Goal: Find specific page/section: Find specific page/section

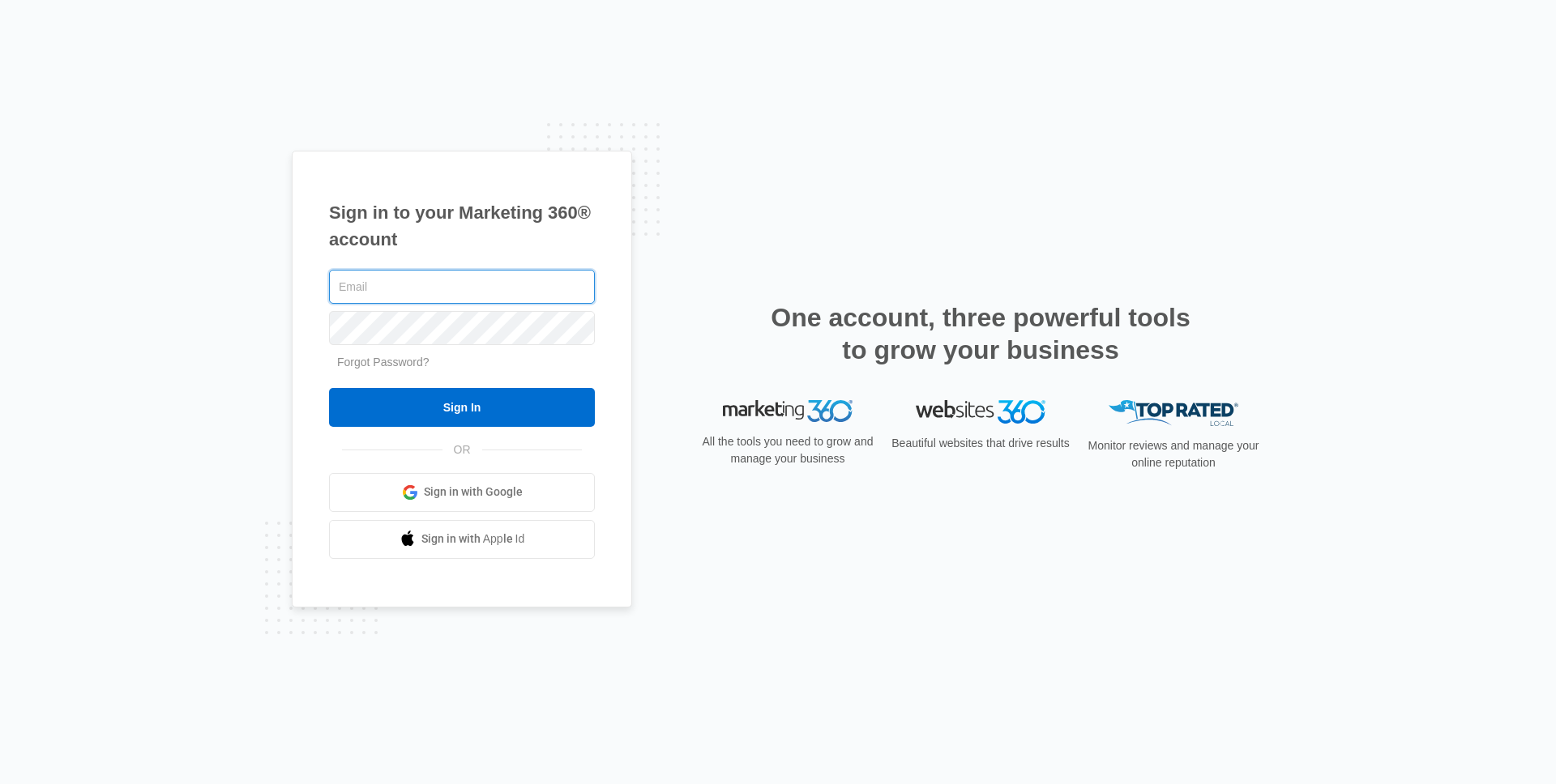
type input "[PERSON_NAME][EMAIL_ADDRESS][PERSON_NAME][DOMAIN_NAME]"
click at [329, 388] on input "Sign In" at bounding box center [461, 407] width 266 height 39
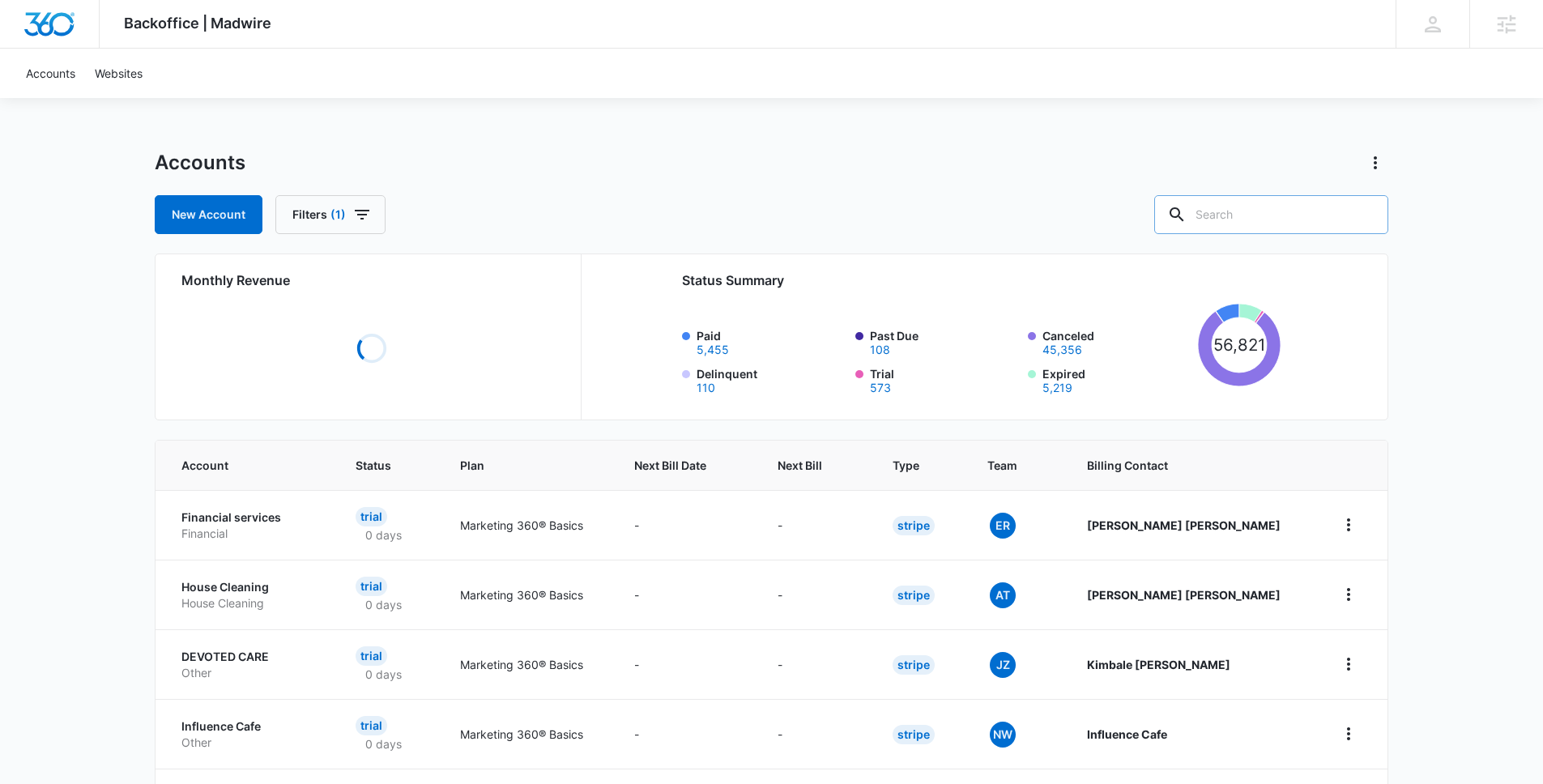
click at [1274, 215] on input "text" at bounding box center [1272, 214] width 235 height 39
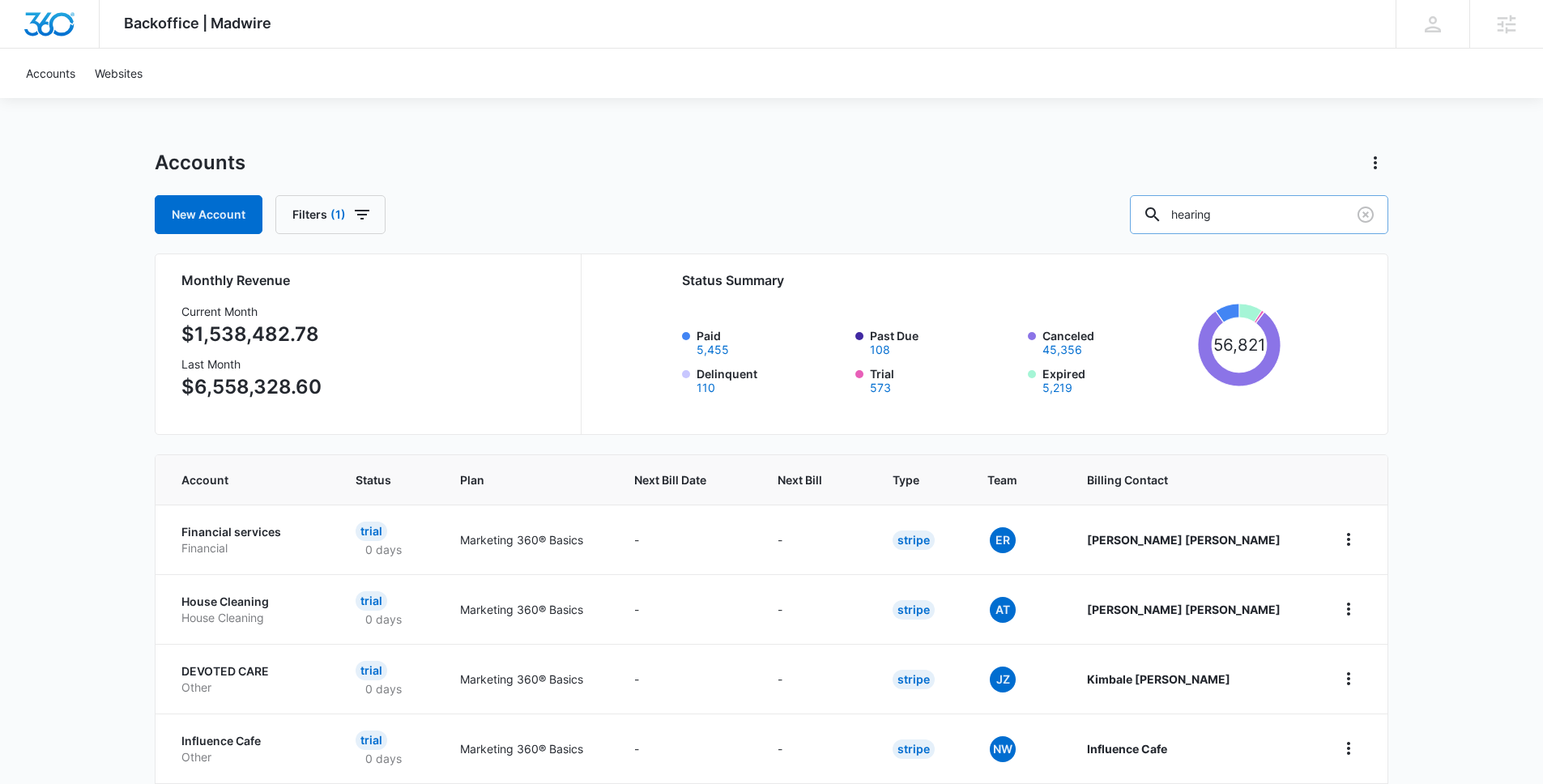
type input "hearing"
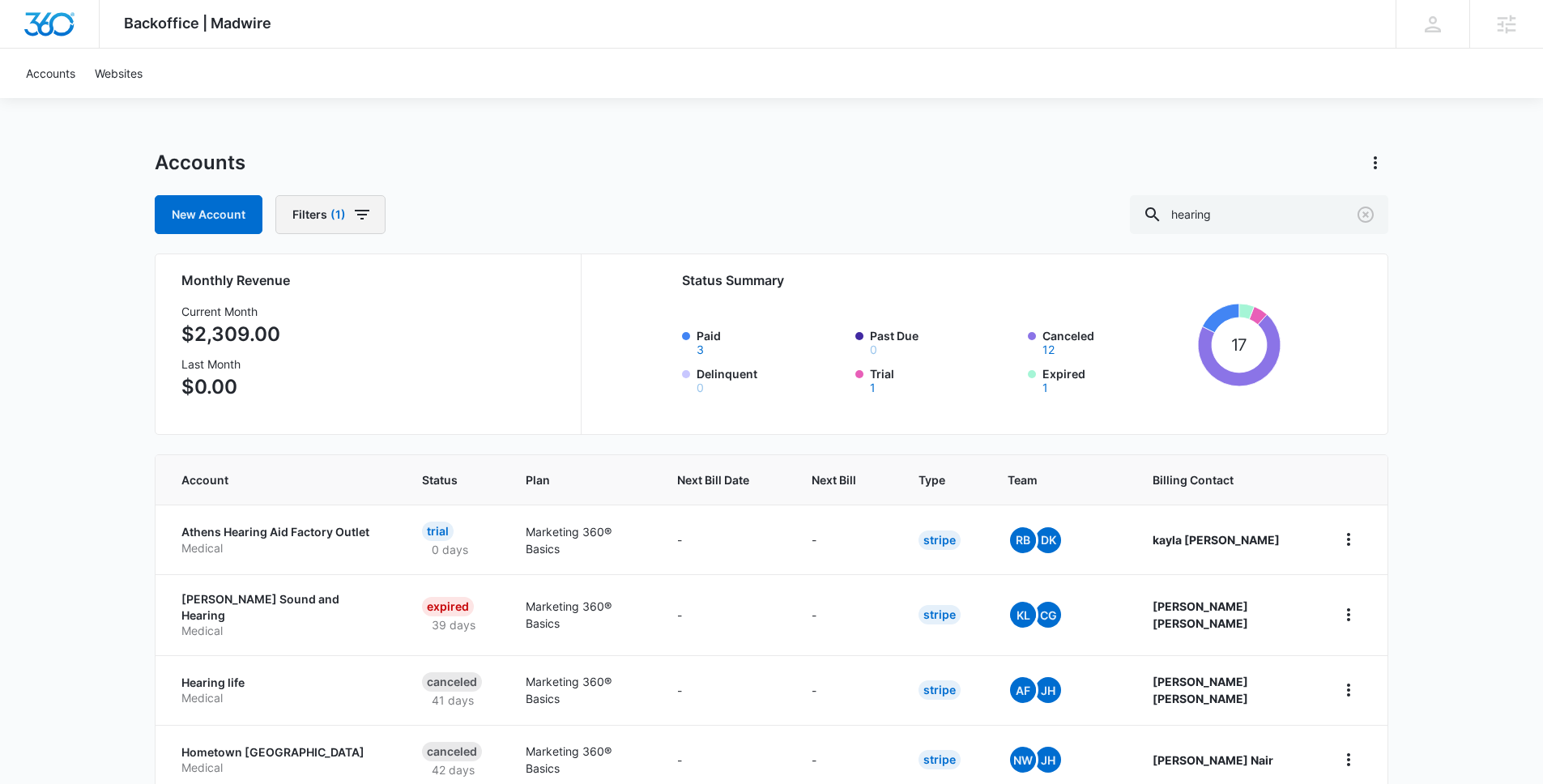
click at [327, 219] on button "Filters (1)" at bounding box center [331, 214] width 110 height 39
click at [372, 212] on button "Filters (1)" at bounding box center [331, 214] width 110 height 39
click at [377, 210] on button "Filters (1)" at bounding box center [331, 214] width 110 height 39
click at [600, 215] on div "New Account Filters (1) Billing Status Billing Type 1 Plan Assigned Employees C…" at bounding box center [772, 214] width 1234 height 39
drag, startPoint x: 357, startPoint y: 234, endPoint x: 348, endPoint y: 220, distance: 16.6
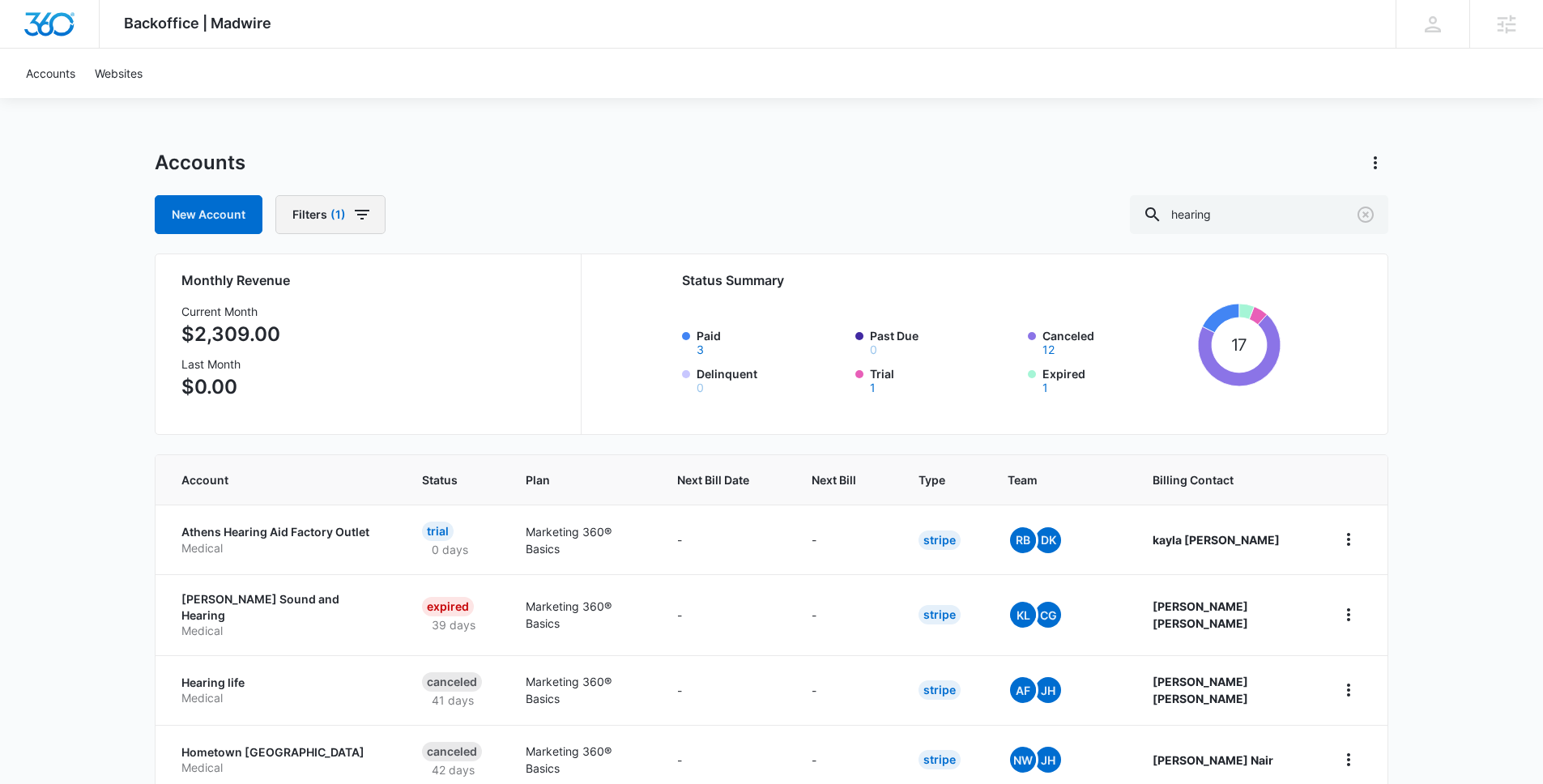
click at [355, 233] on div "Accounts New Account Filters (1) hearing Monthly Revenue Current Month $2,309.0…" at bounding box center [772, 777] width 1234 height 1255
click at [348, 210] on button "Filters (1)" at bounding box center [331, 214] width 110 height 39
click at [618, 211] on div "New Account Filters (1) Billing Status Billing Type 1 Plan Assigned Employees C…" at bounding box center [772, 214] width 1234 height 39
click at [958, 466] on th "Type" at bounding box center [944, 480] width 89 height 49
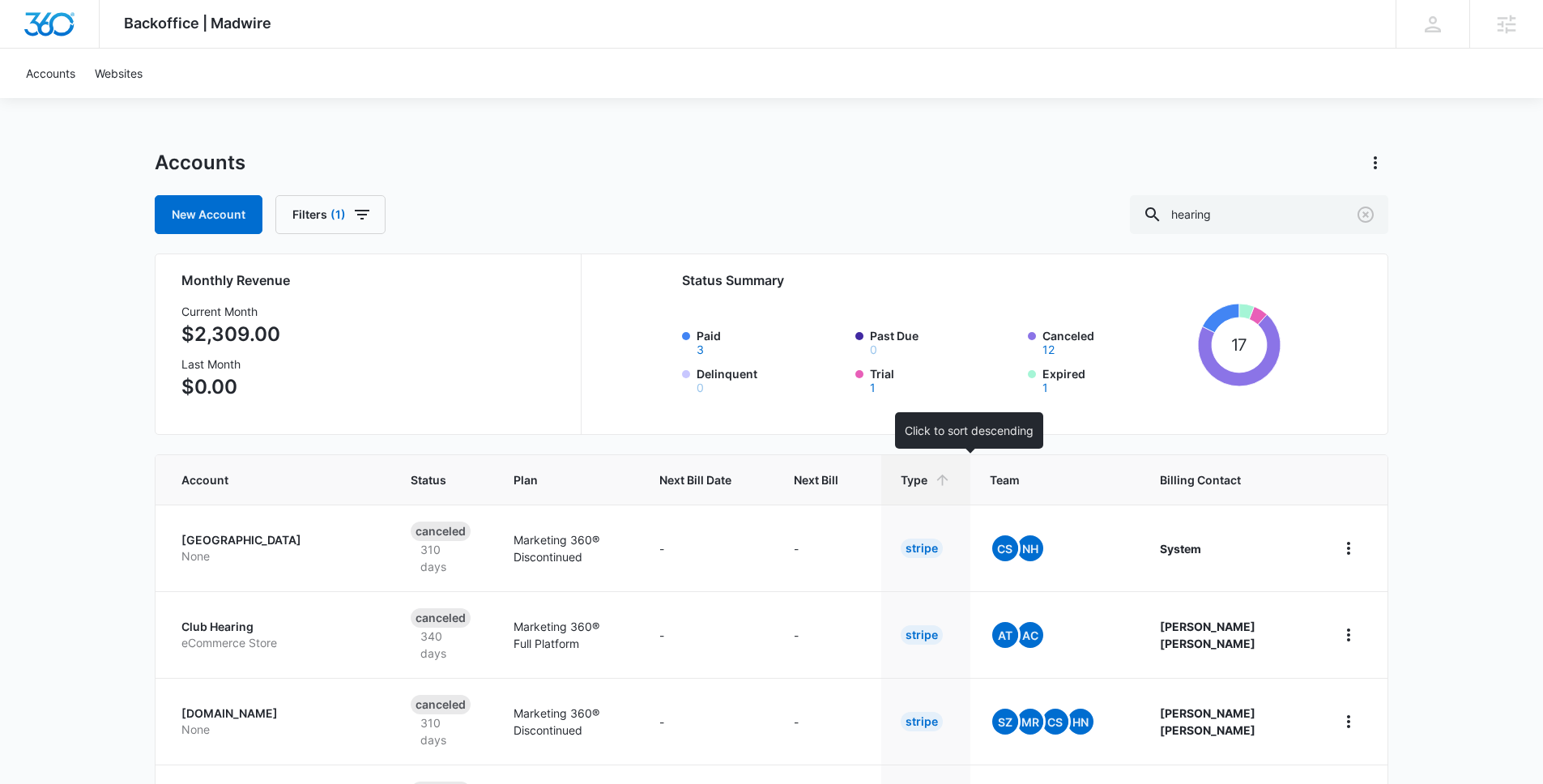
click at [970, 481] on th "Type" at bounding box center [927, 480] width 89 height 49
click at [862, 482] on div at bounding box center [854, 481] width 17 height 17
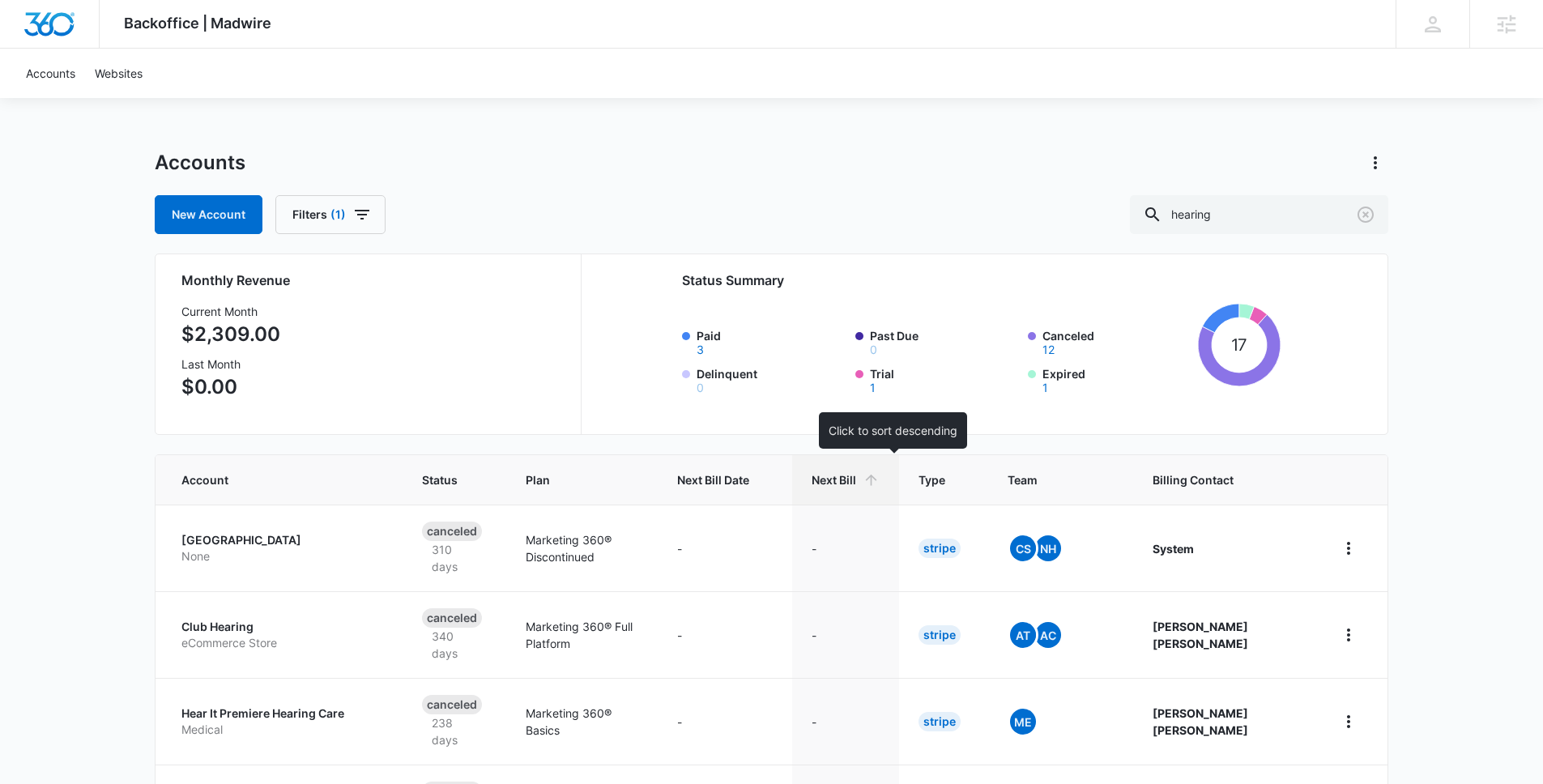
click at [857, 482] on span "Next Bill" at bounding box center [834, 481] width 45 height 17
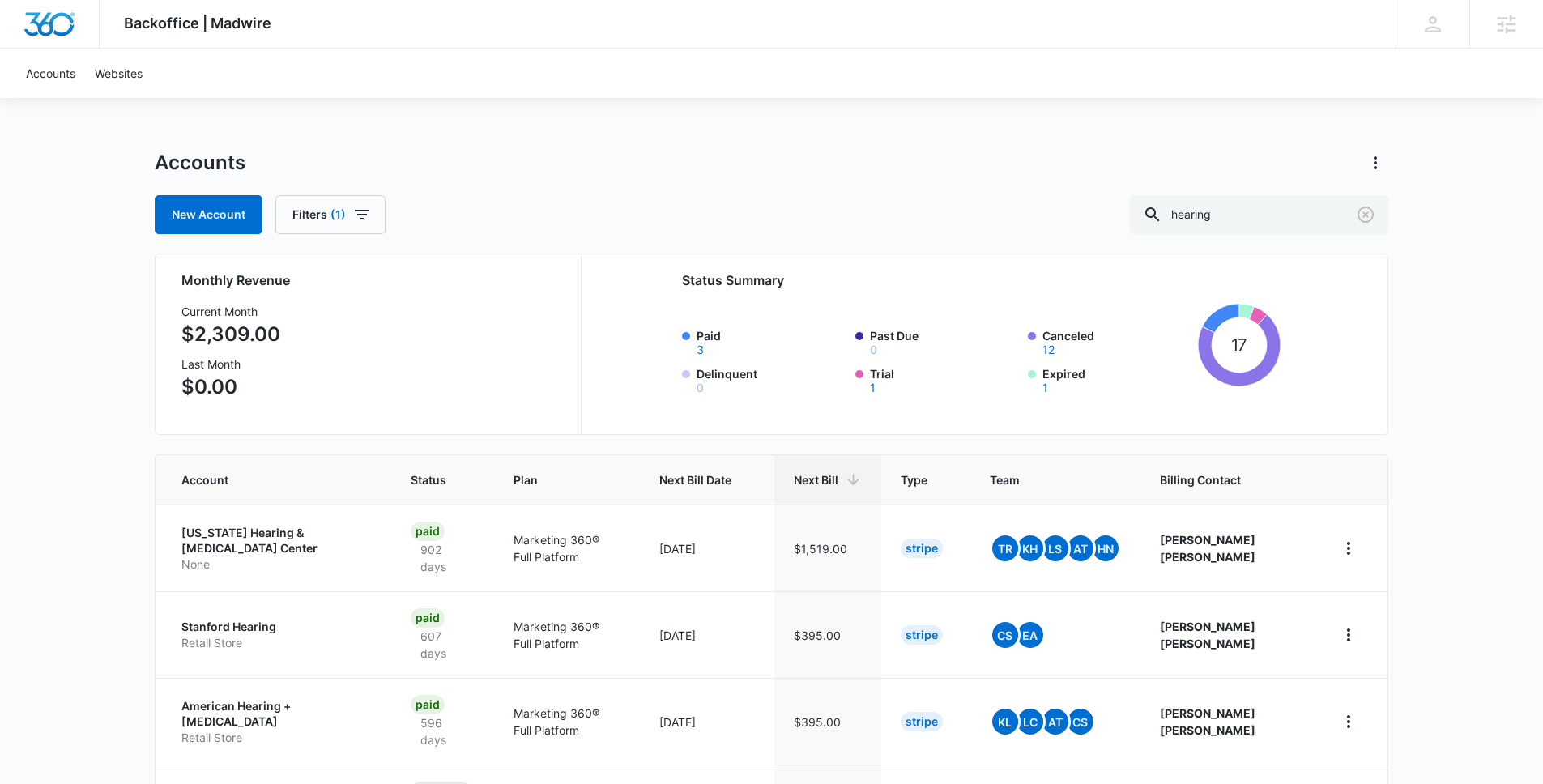
scroll to position [10, 0]
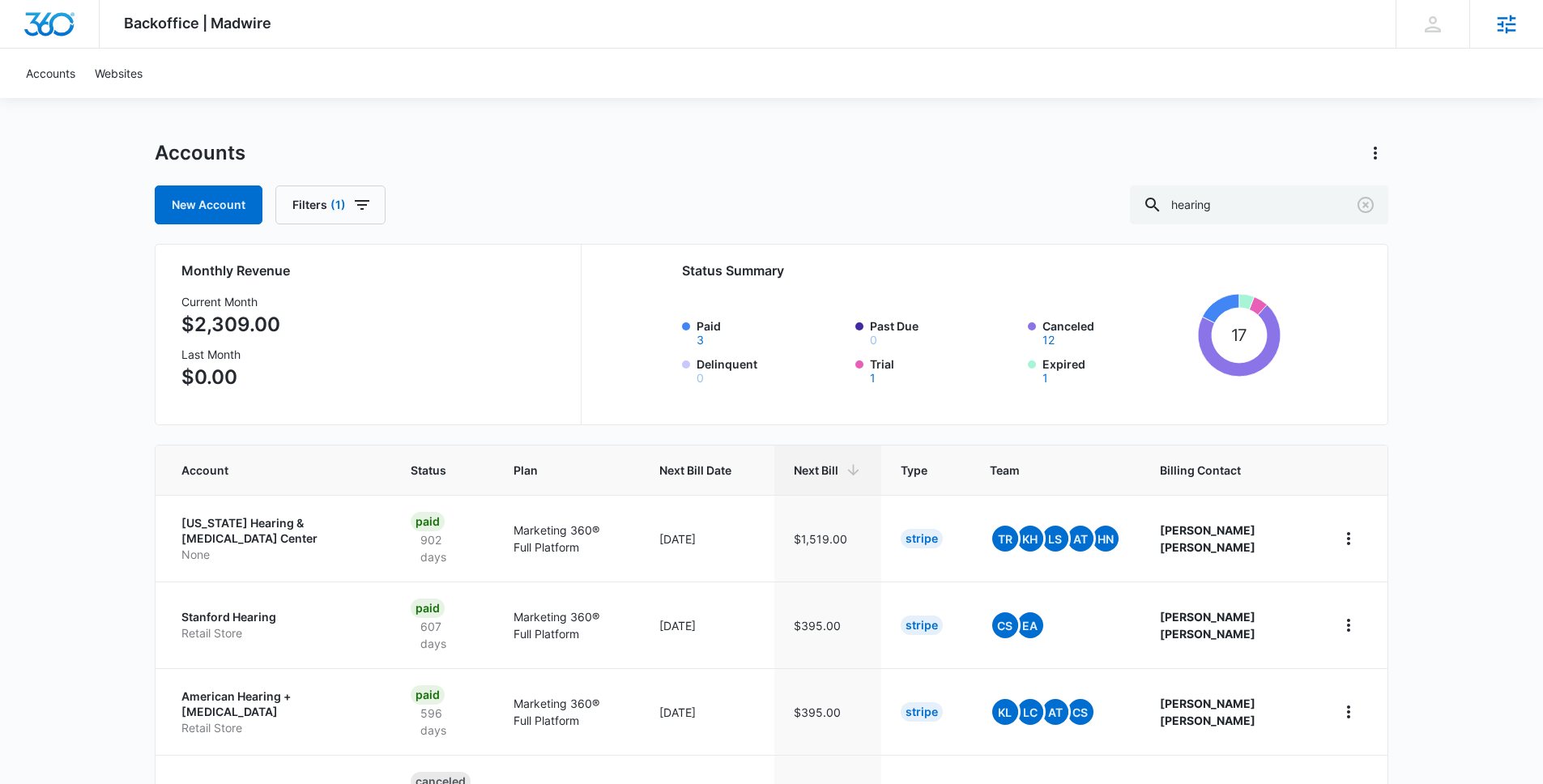
click at [1504, 16] on icon at bounding box center [1506, 24] width 24 height 24
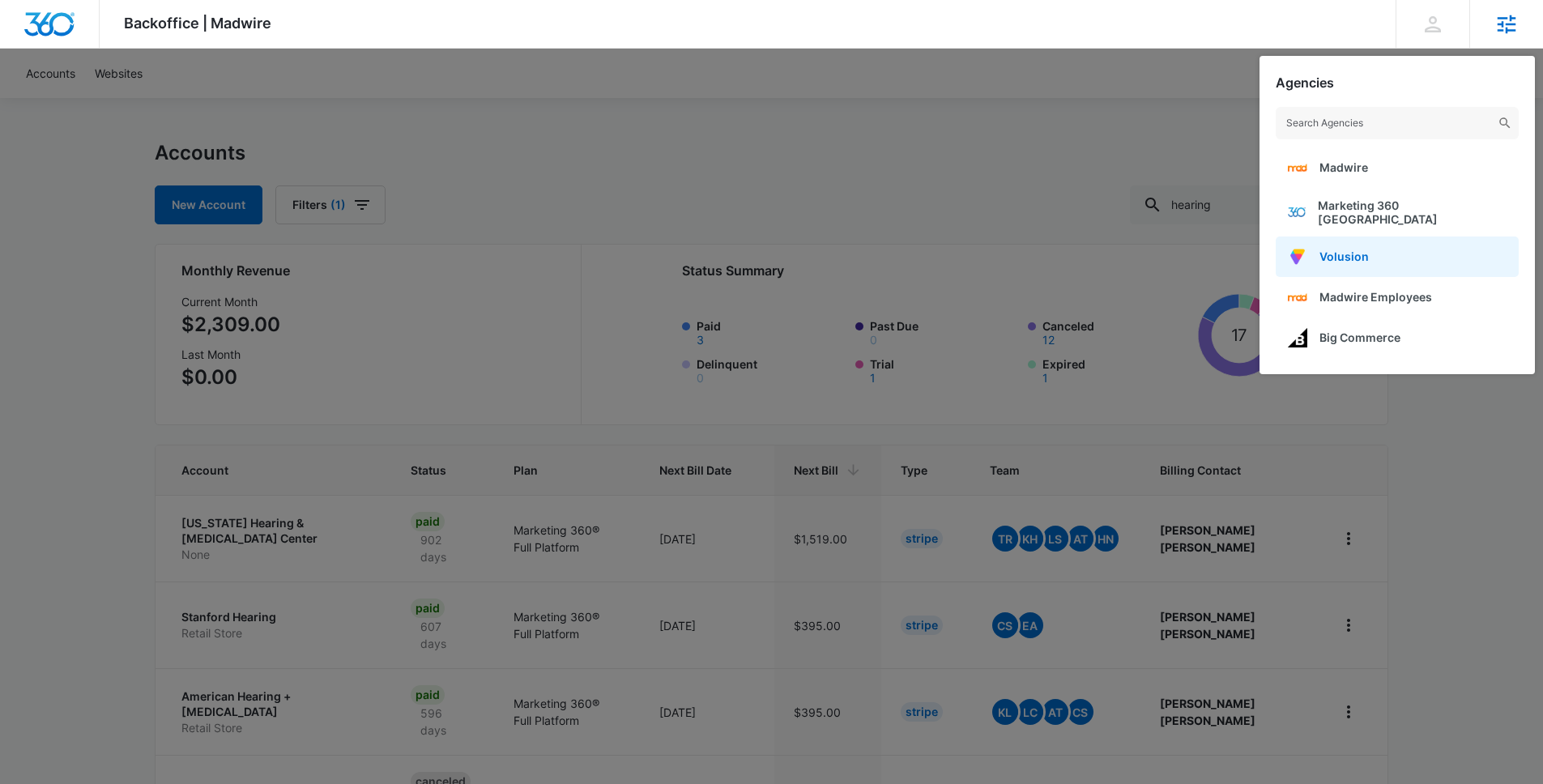
click at [1374, 245] on link "Volusion" at bounding box center [1398, 257] width 243 height 41
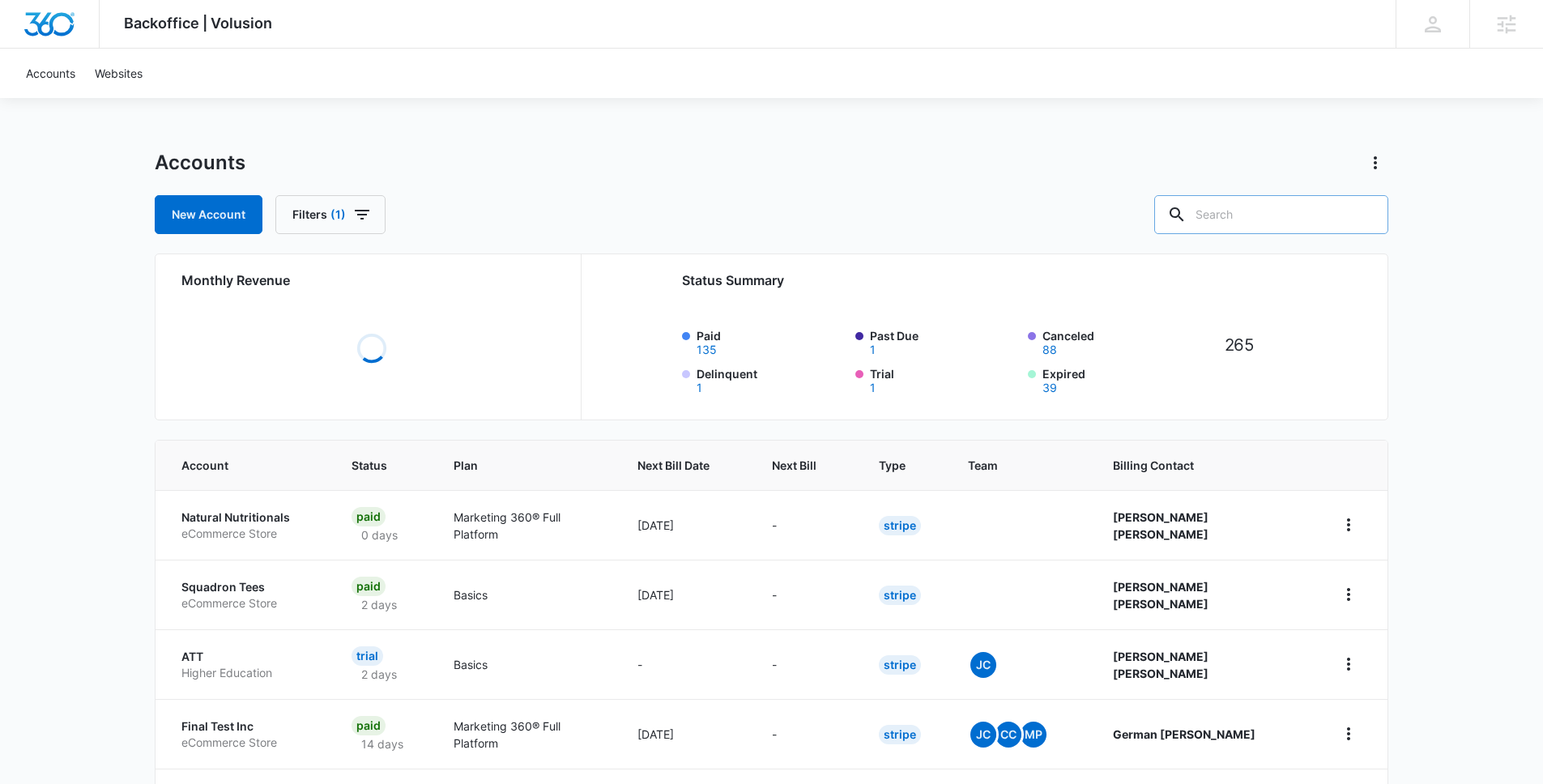
click at [1260, 227] on input "text" at bounding box center [1272, 214] width 235 height 39
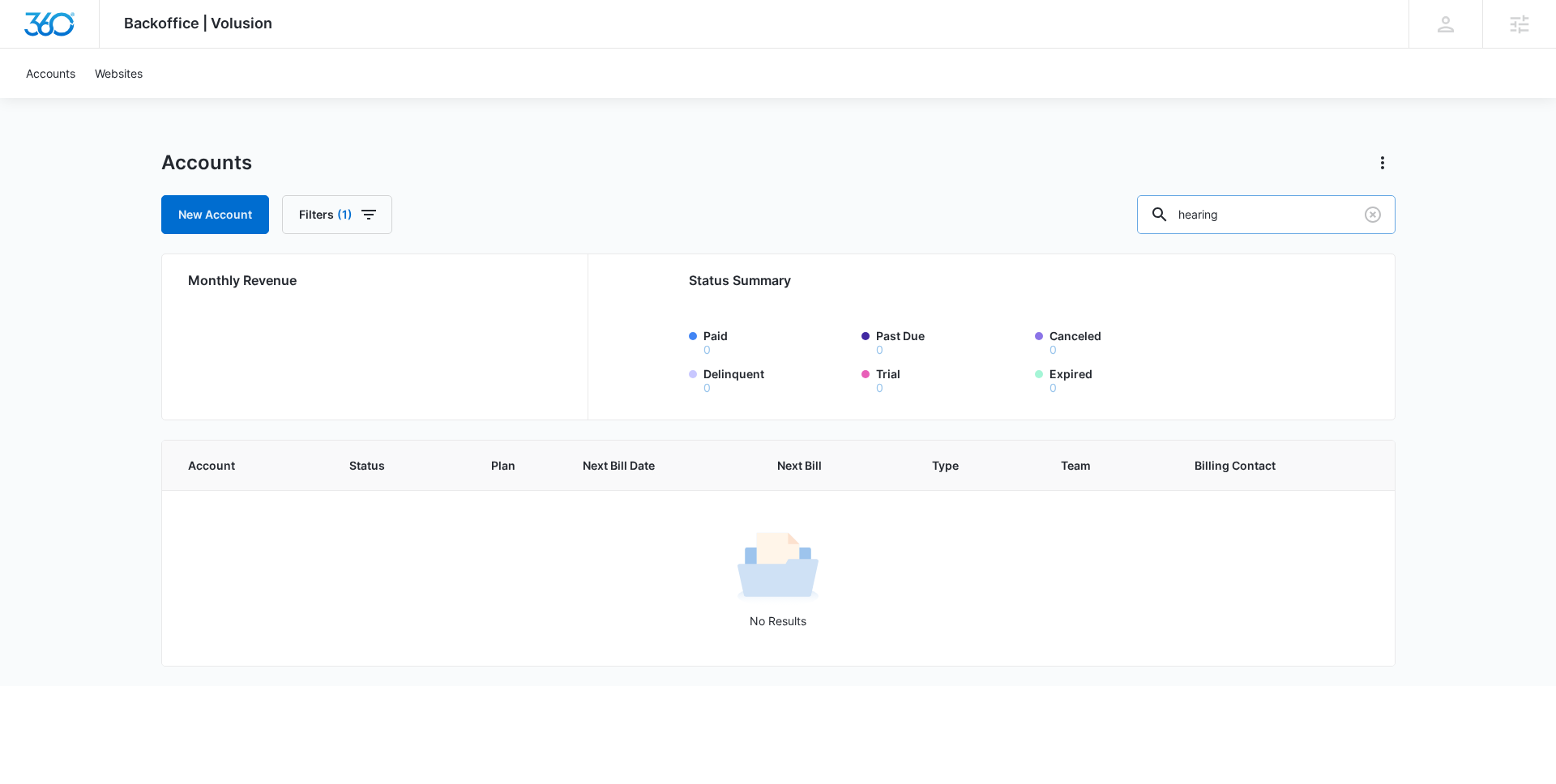
click at [1289, 222] on input "hearing" at bounding box center [1266, 214] width 259 height 39
click at [1288, 222] on input "hearing" at bounding box center [1266, 214] width 259 height 39
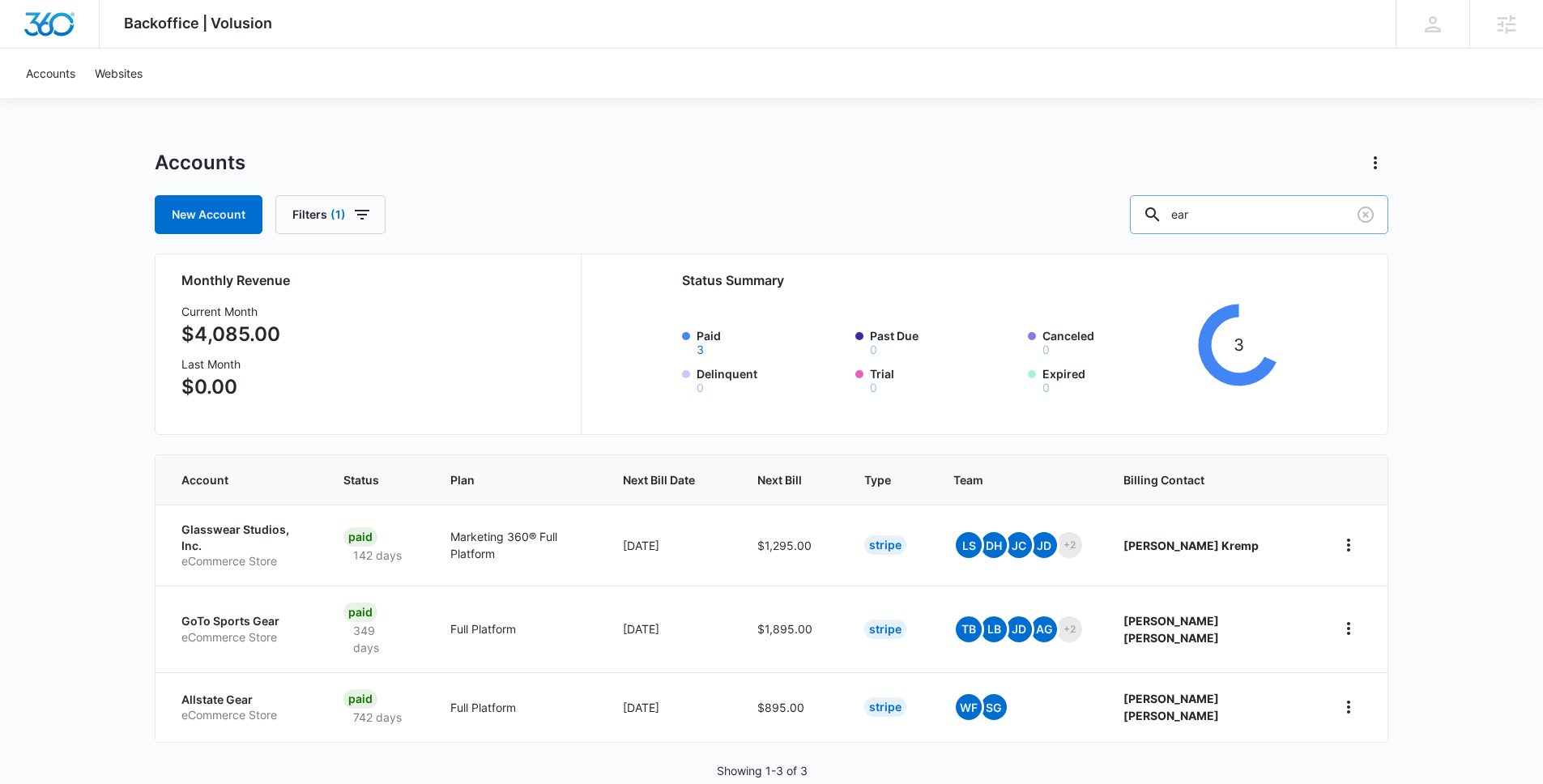
click at [1267, 221] on input "ear" at bounding box center [1259, 214] width 259 height 39
type input "aid"
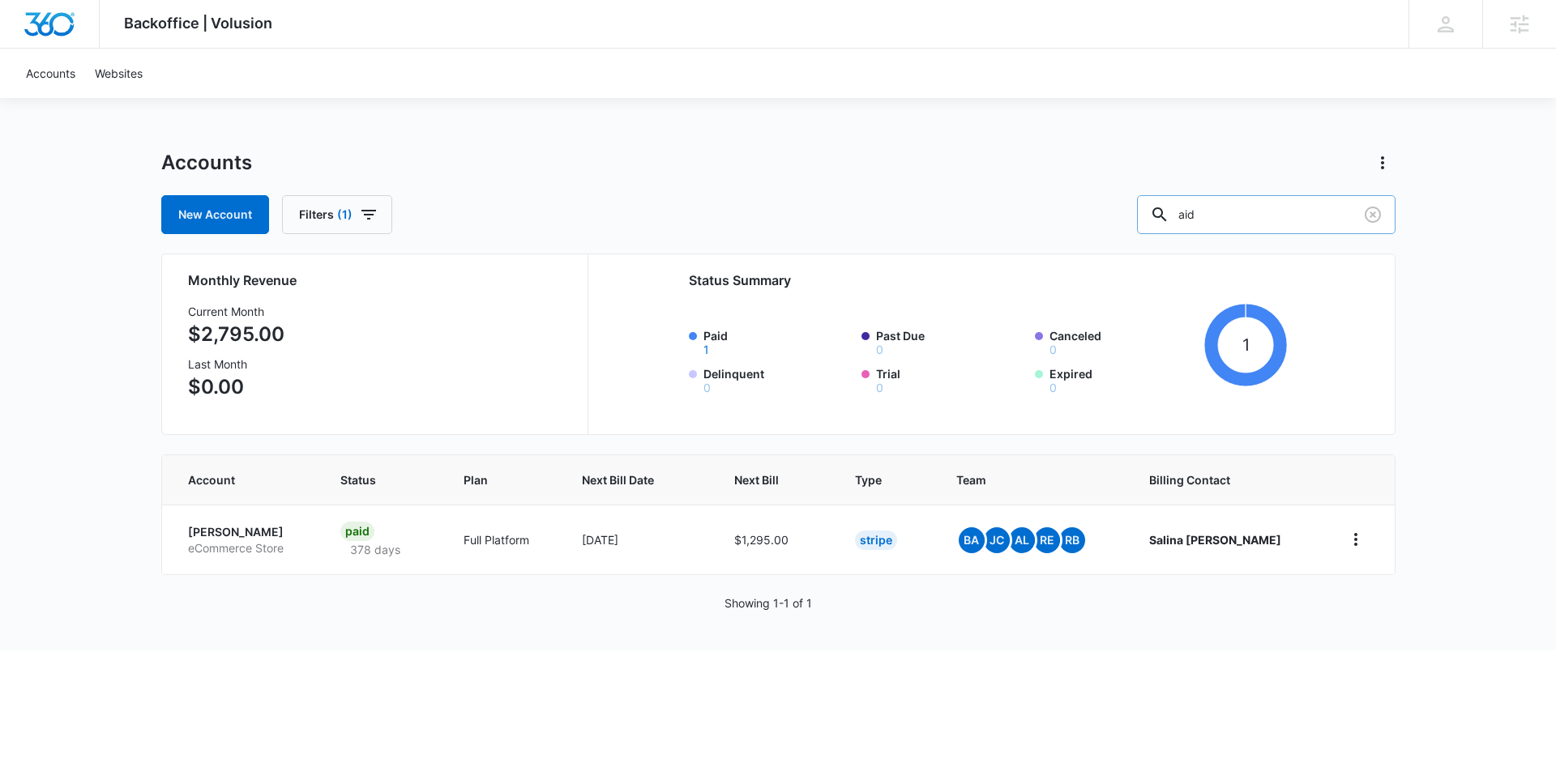
click at [1251, 212] on input "aid" at bounding box center [1266, 214] width 259 height 39
click at [1371, 217] on icon "Clear" at bounding box center [1373, 214] width 16 height 16
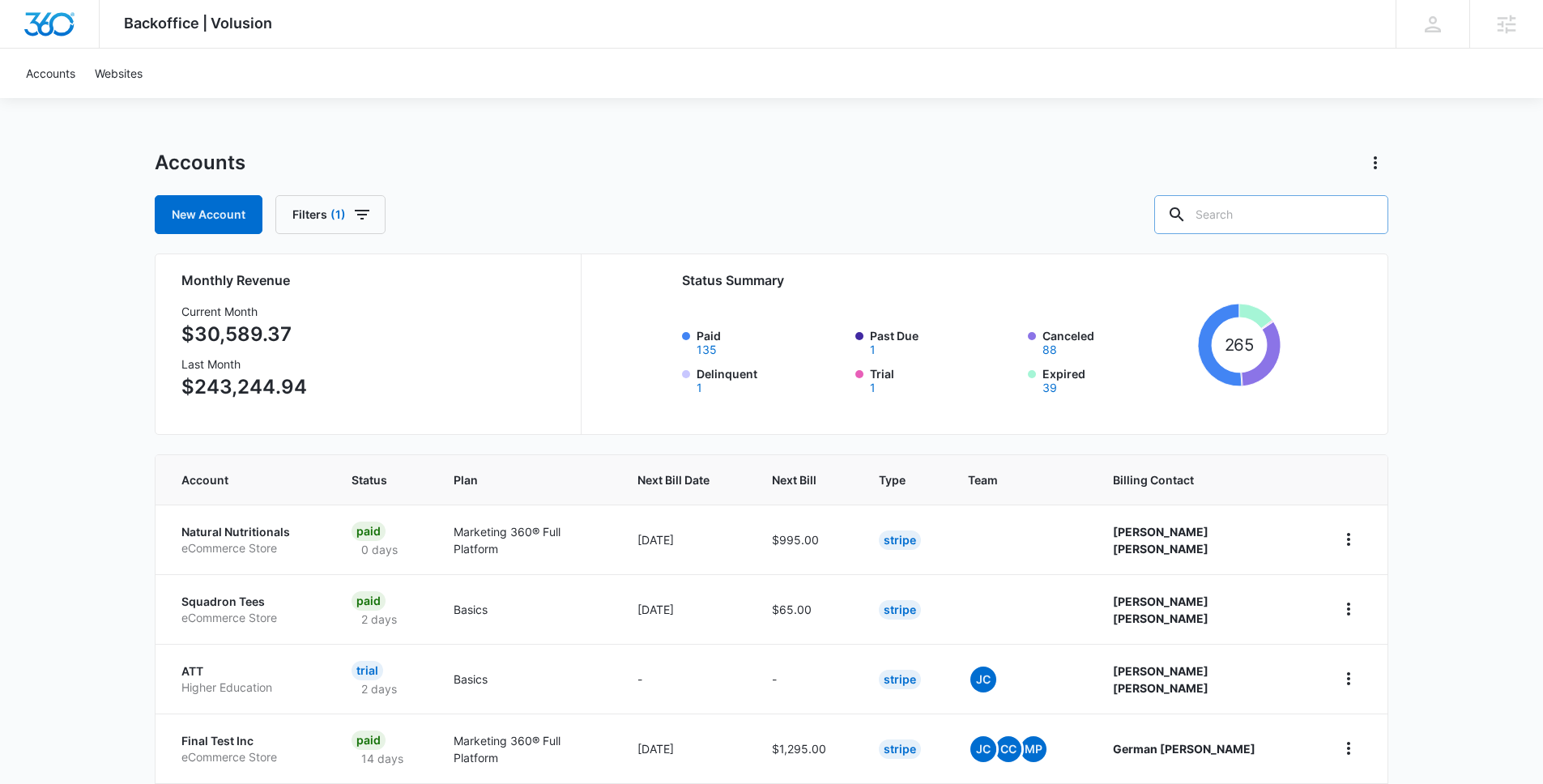
click at [1252, 225] on input "text" at bounding box center [1272, 214] width 235 height 39
type input "hear"
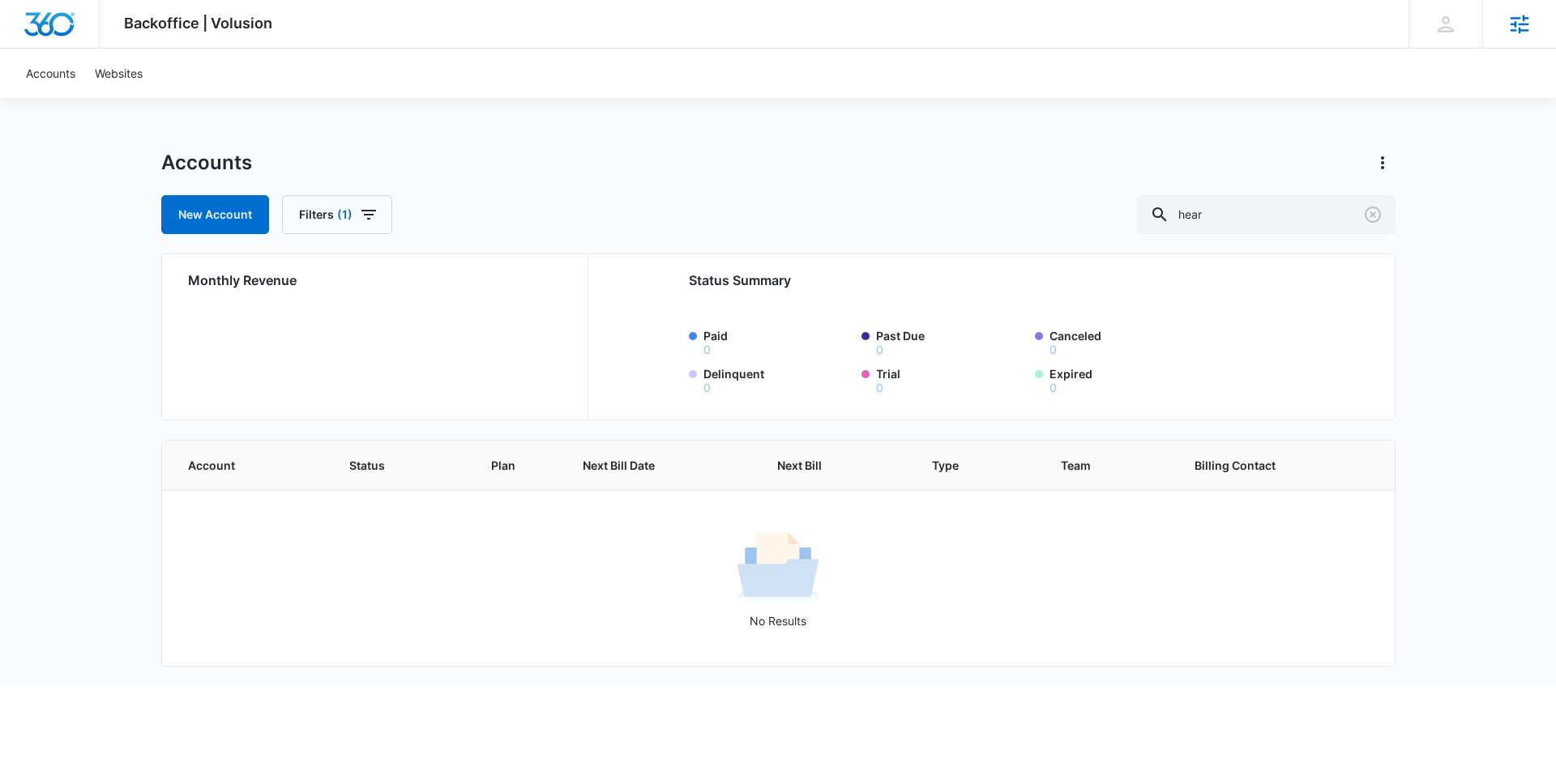
click at [1528, 22] on icon at bounding box center [1519, 24] width 24 height 24
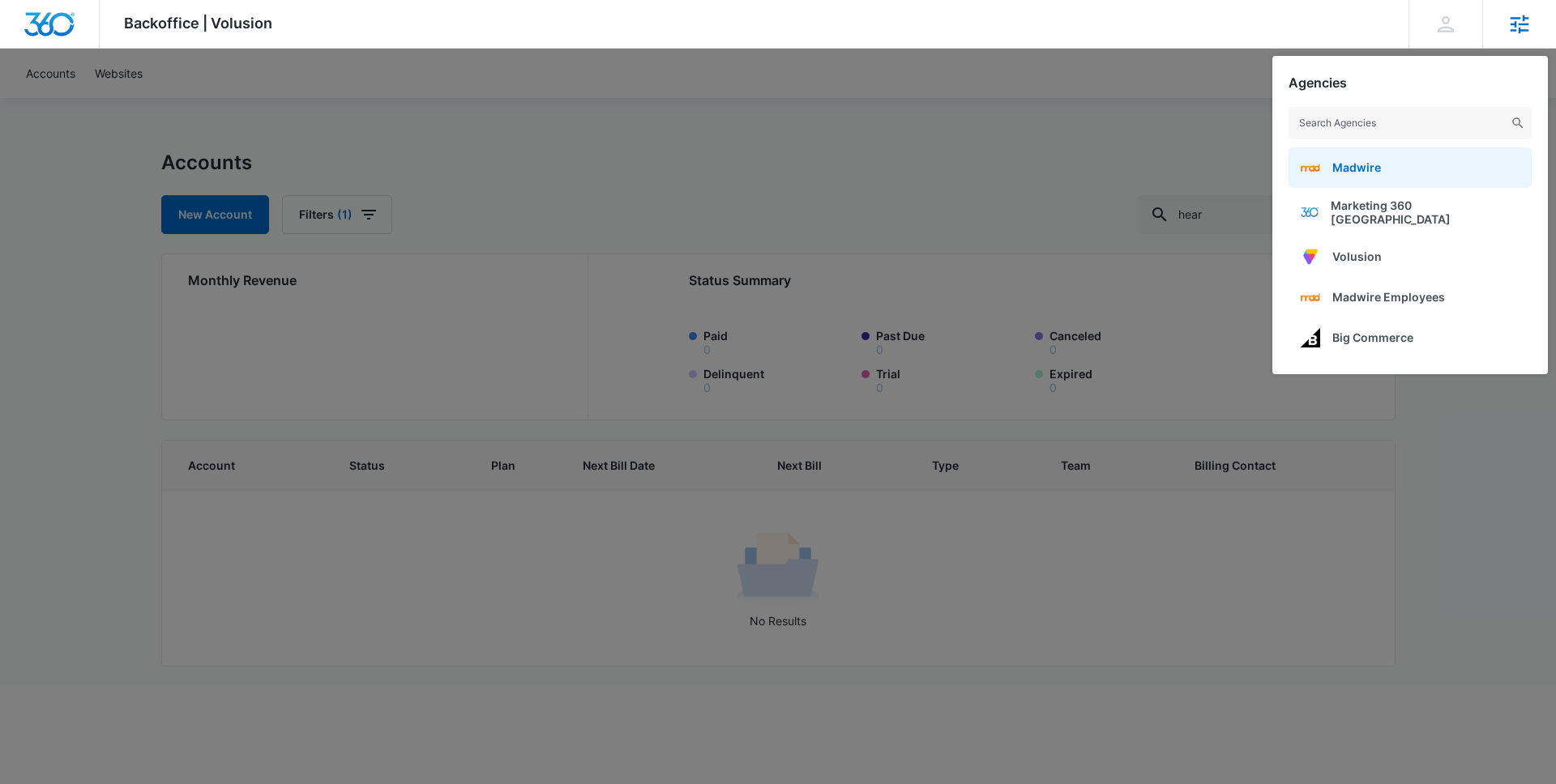
click at [1356, 162] on span "Madwire" at bounding box center [1356, 168] width 48 height 14
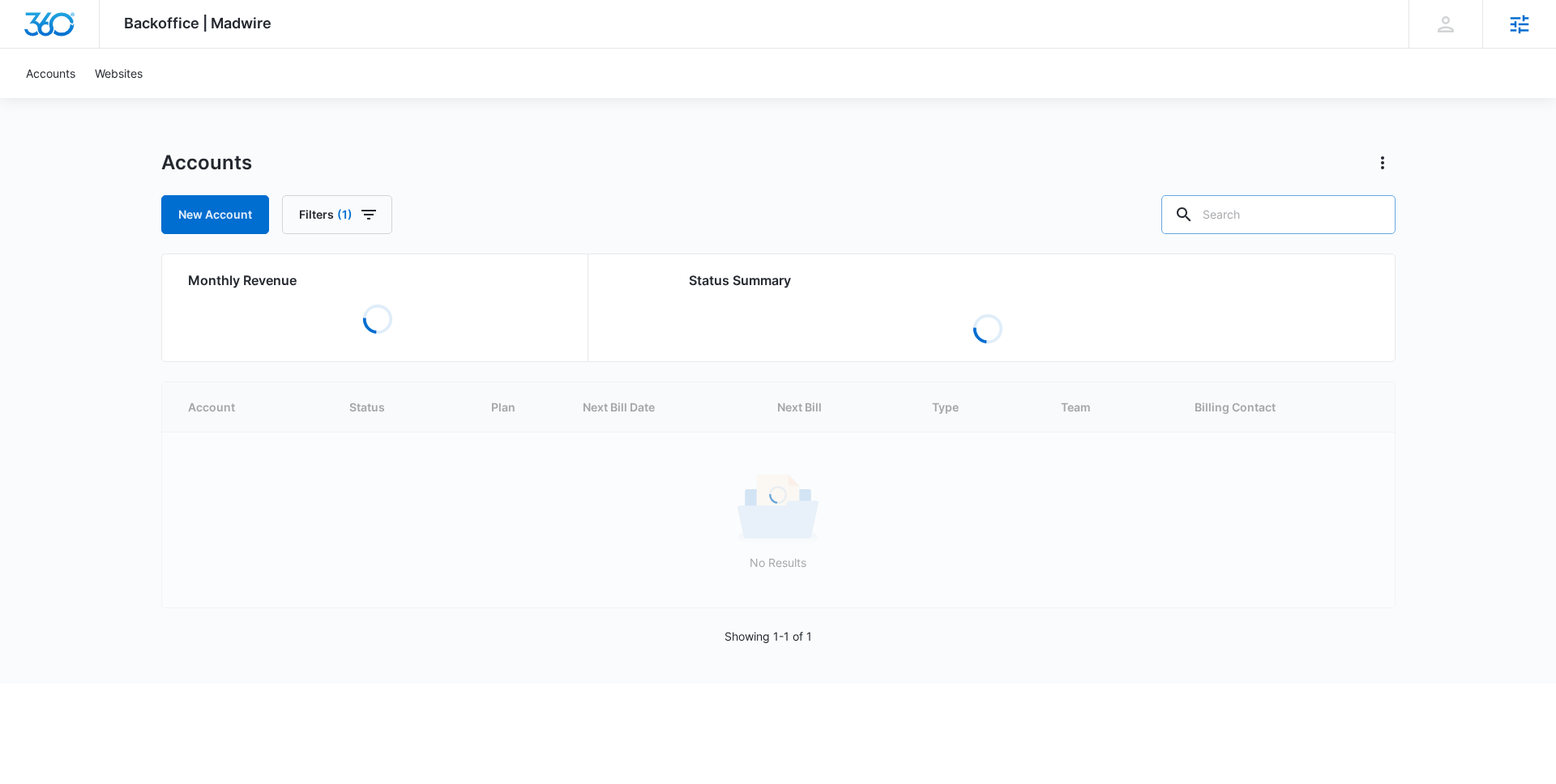
click at [1270, 207] on input "text" at bounding box center [1279, 214] width 235 height 39
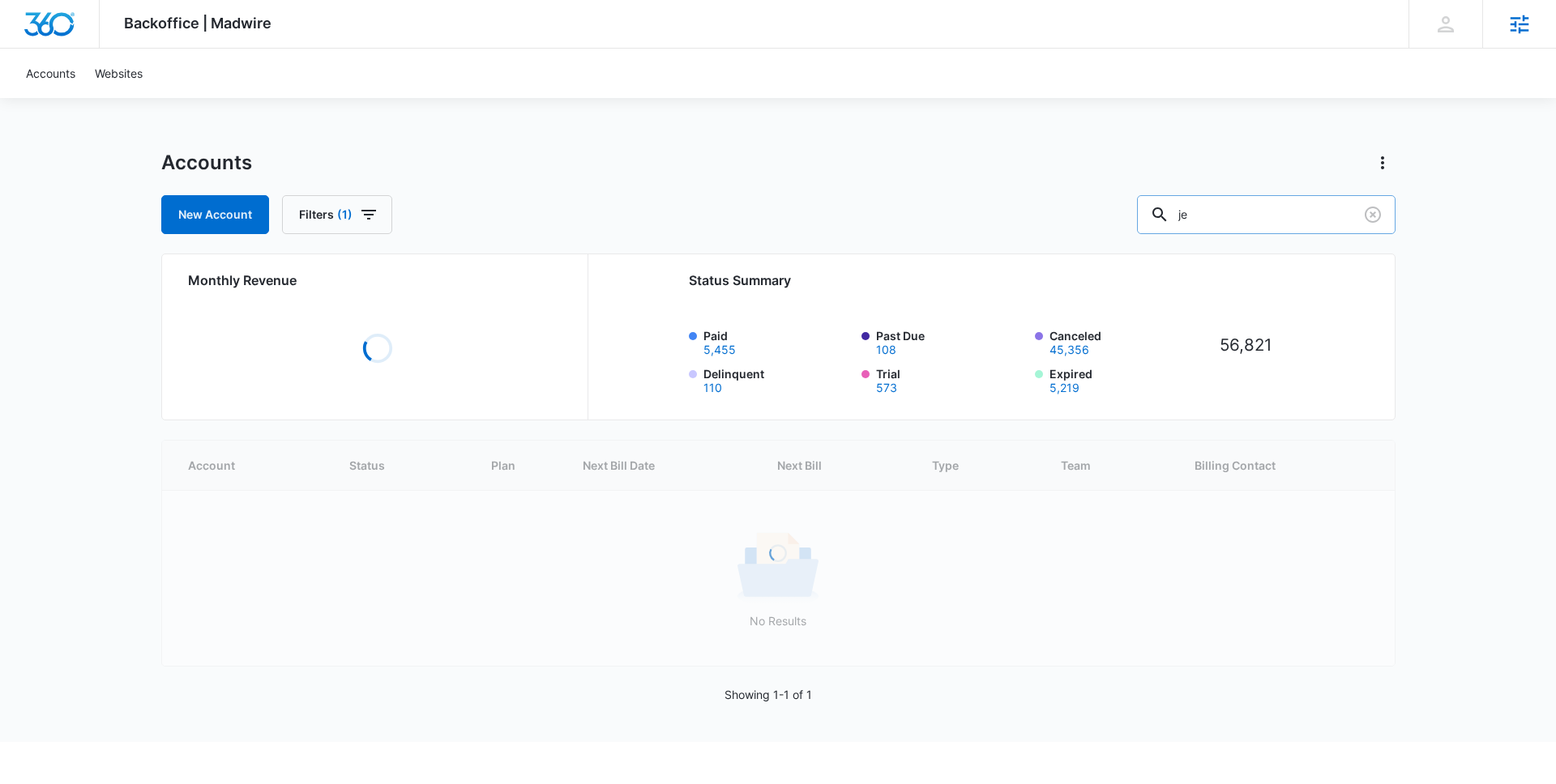
type input "j"
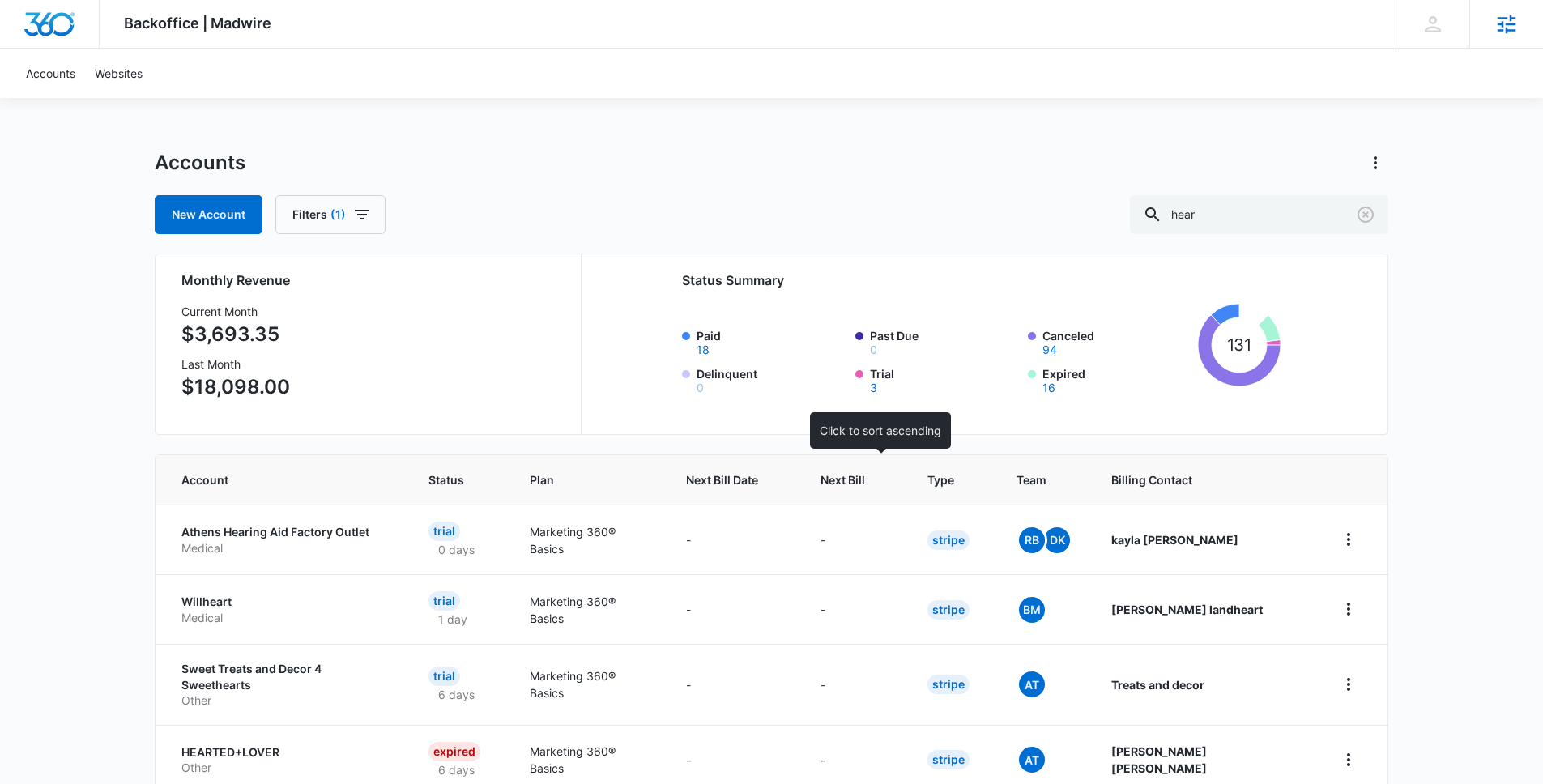
click at [908, 473] on th "Next Bill" at bounding box center [855, 480] width 107 height 49
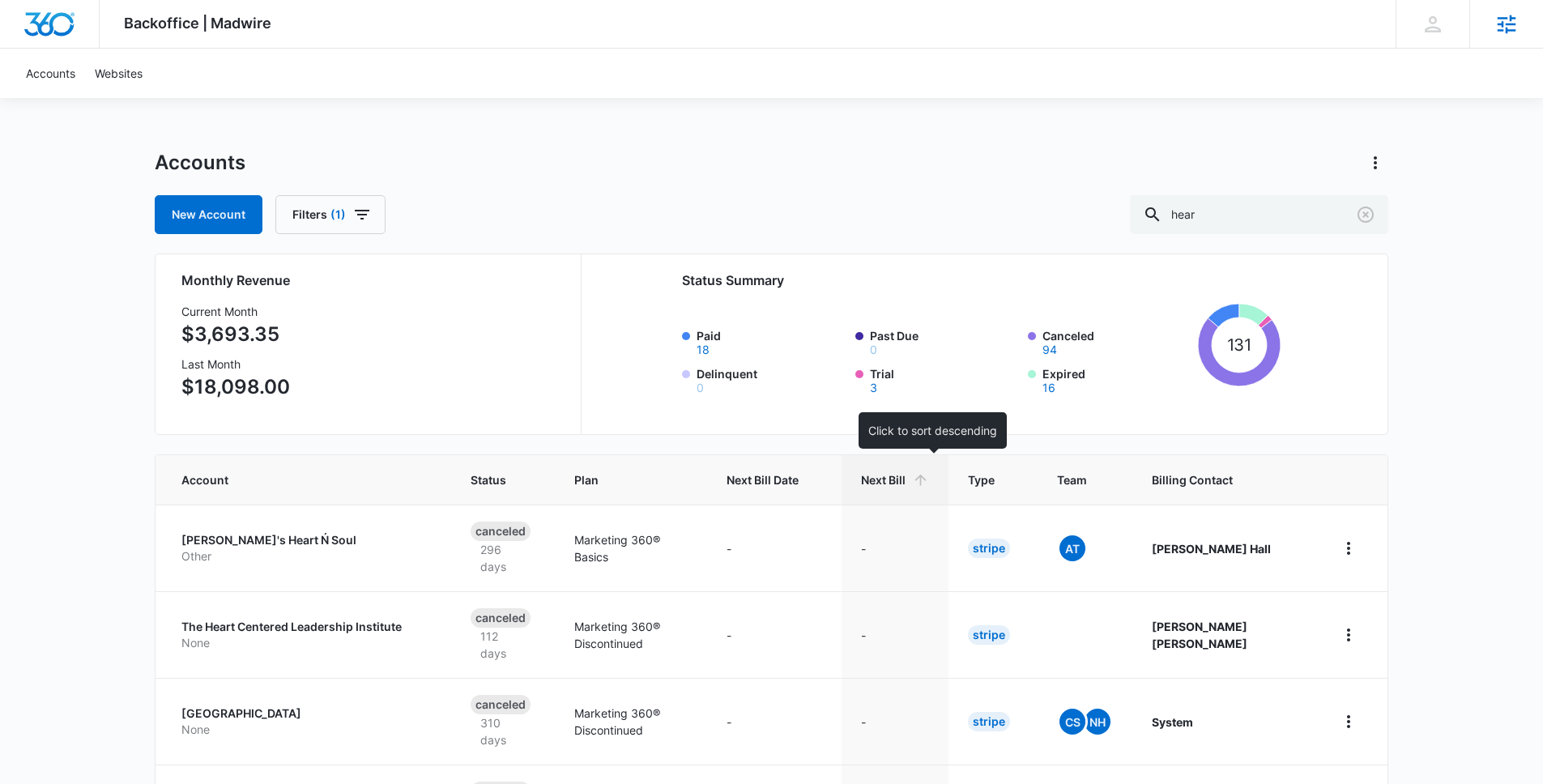
click at [929, 482] on div "Next Bill" at bounding box center [896, 481] width 68 height 17
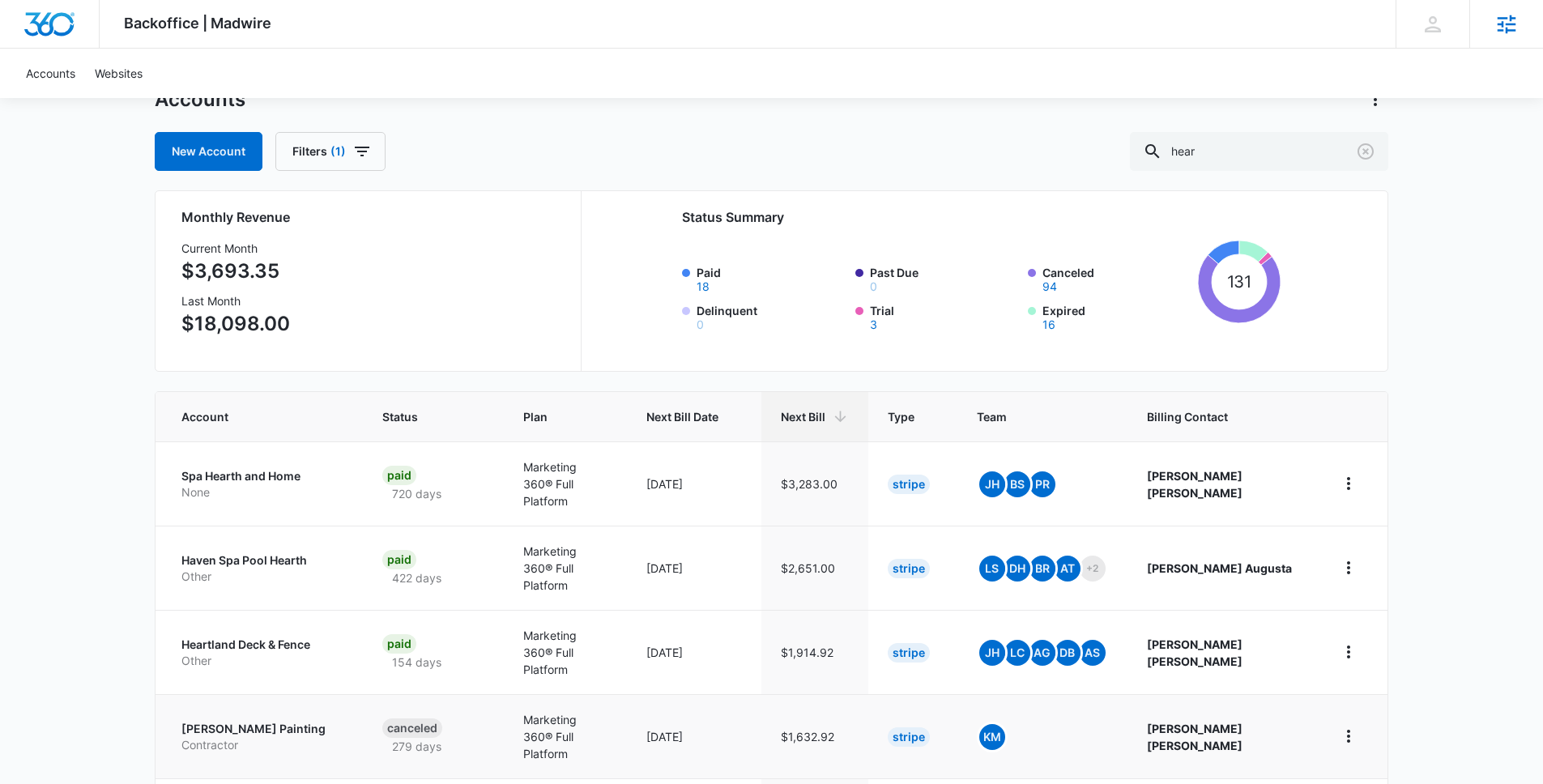
scroll to position [83, 0]
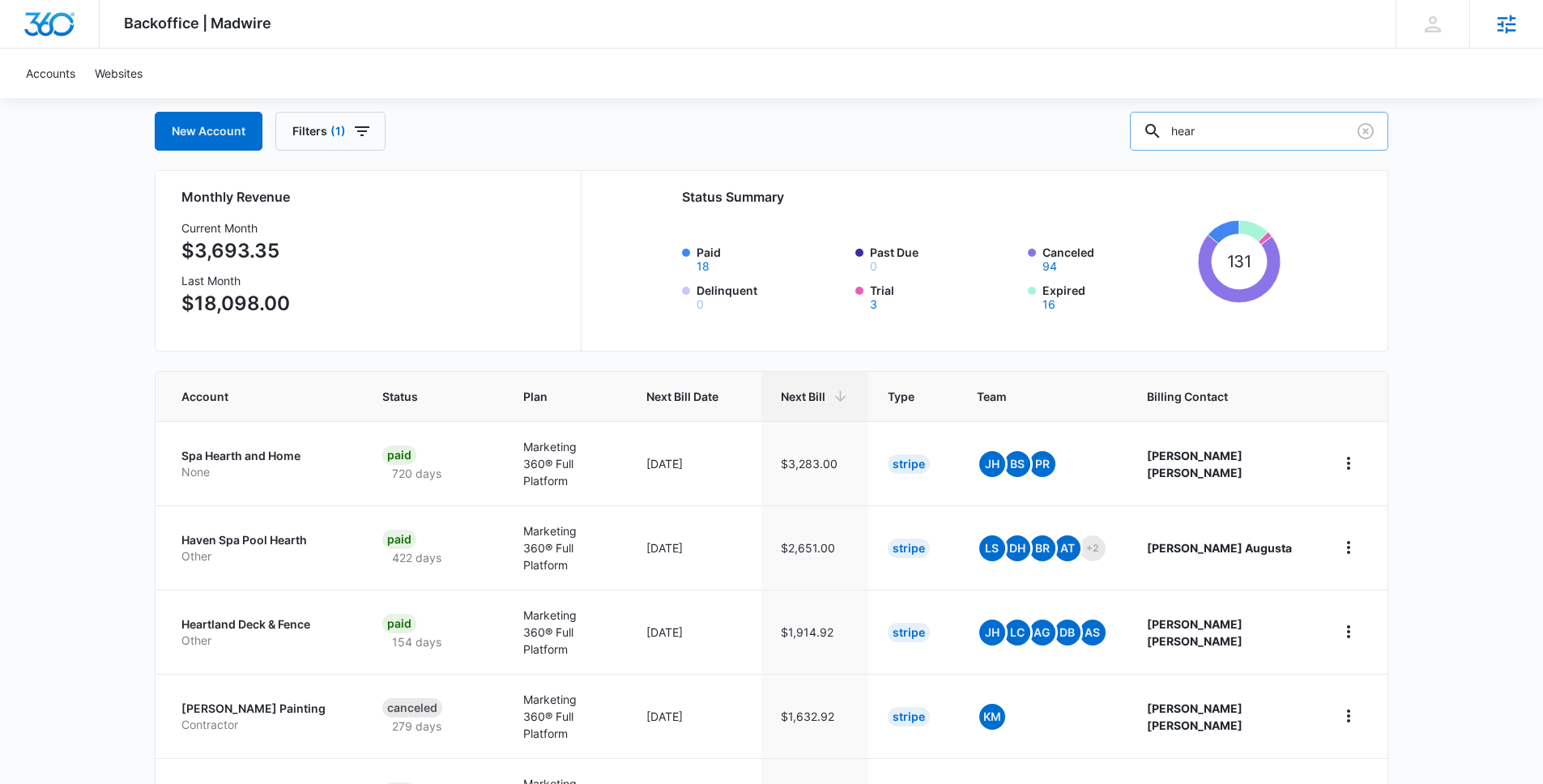
click at [1277, 141] on input "hear" at bounding box center [1259, 131] width 259 height 39
type input "ear"
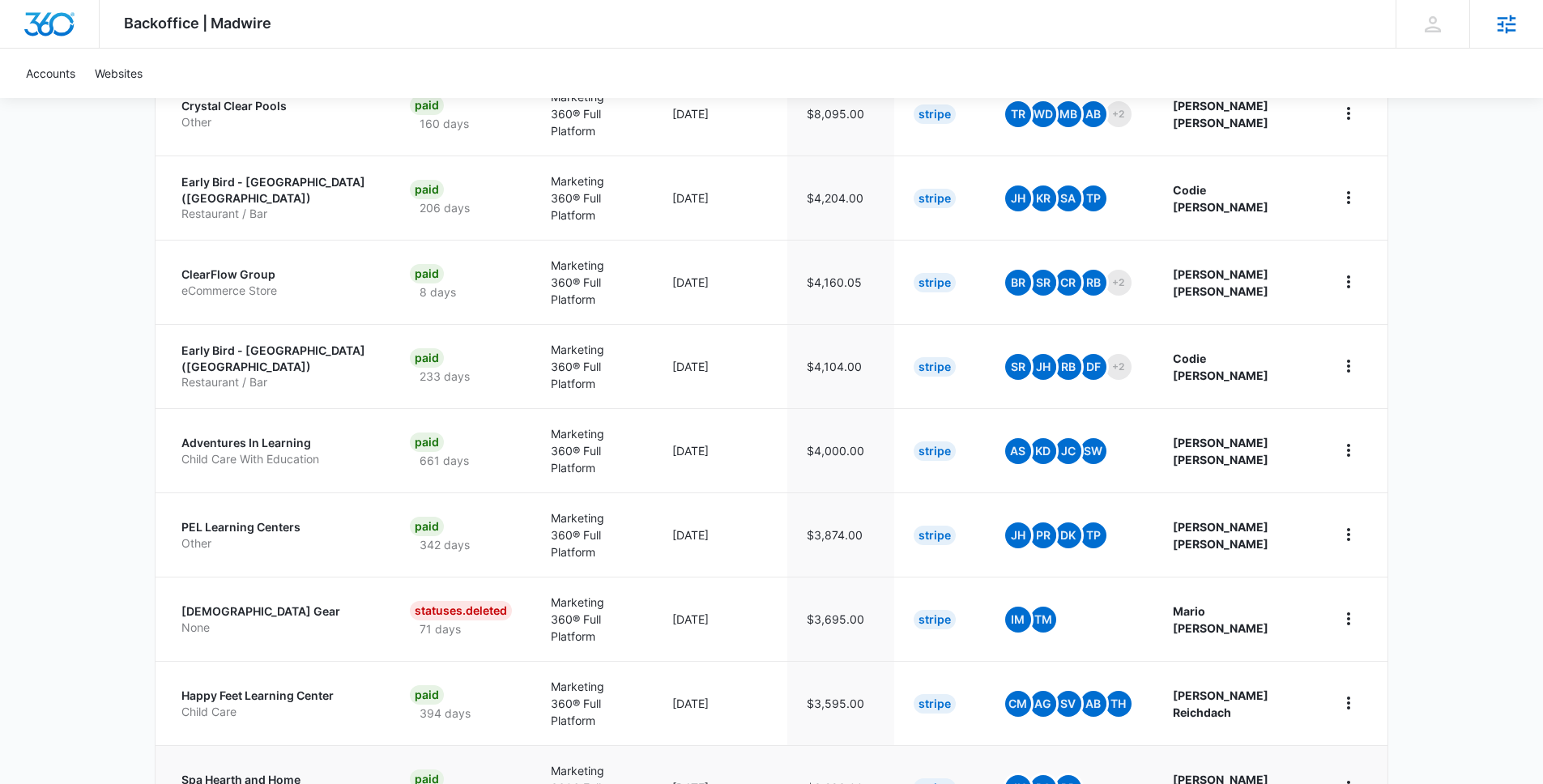
scroll to position [518, 0]
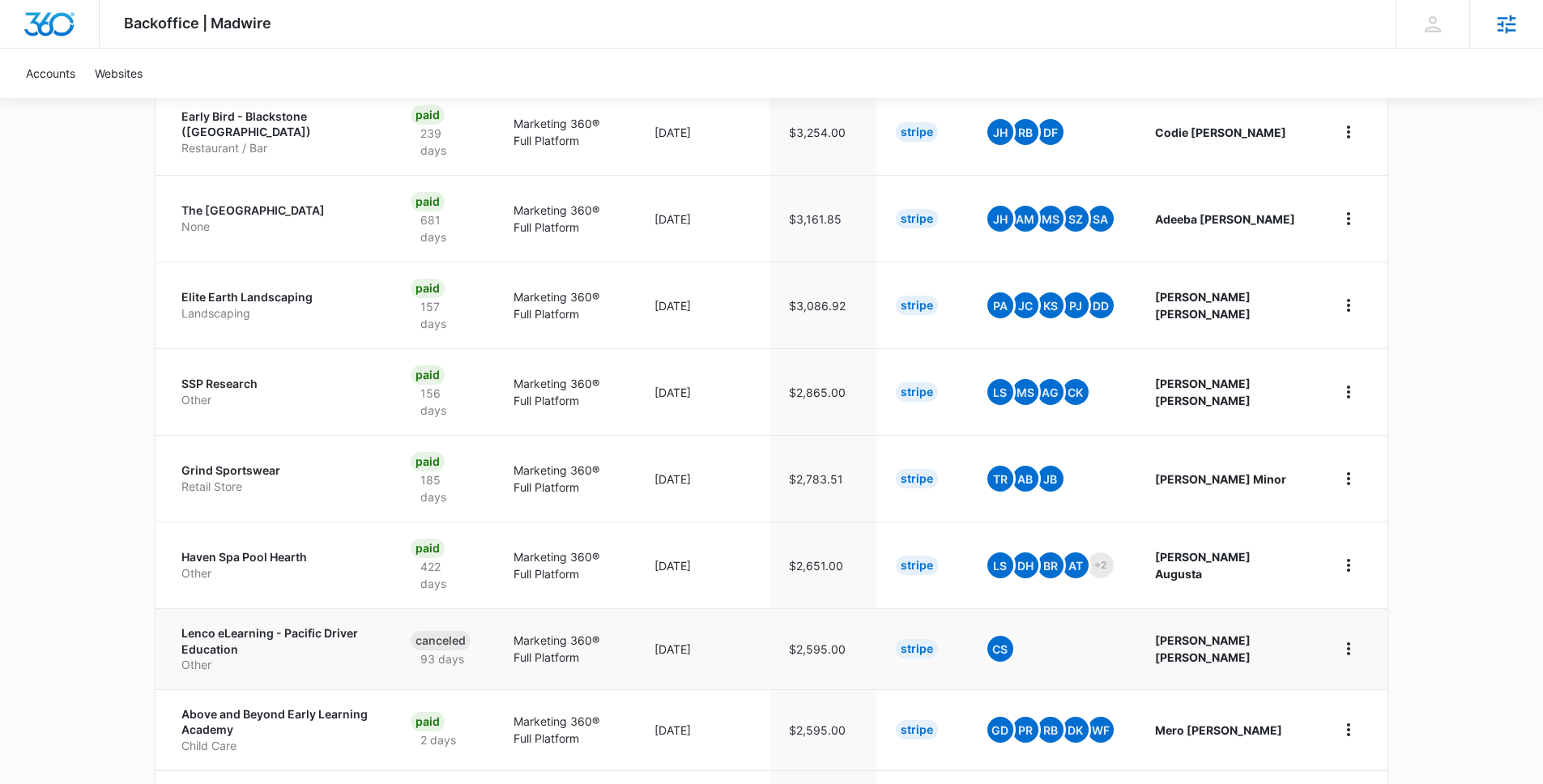
scroll to position [603, 0]
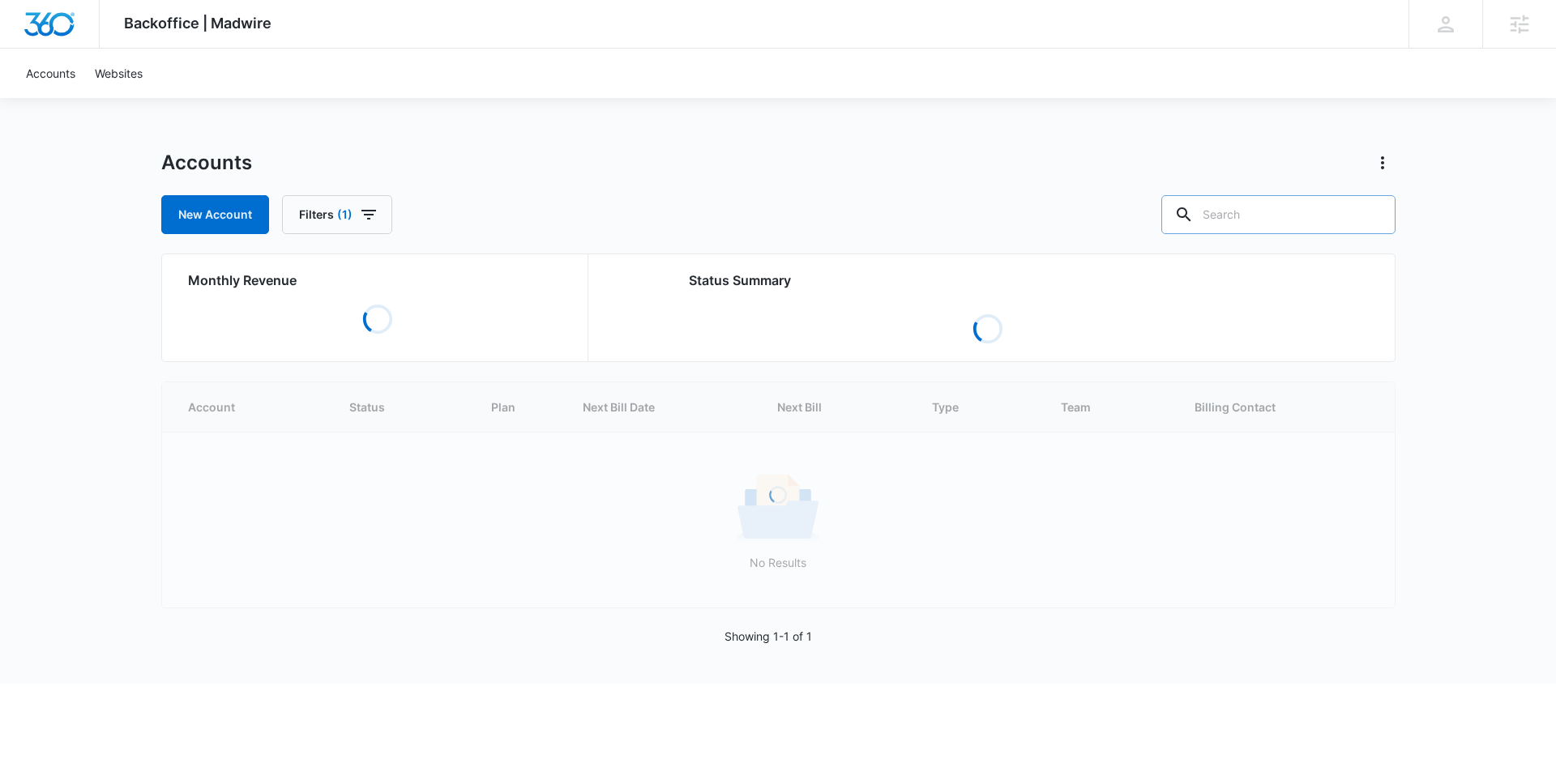
click at [1302, 212] on input "text" at bounding box center [1279, 214] width 235 height 39
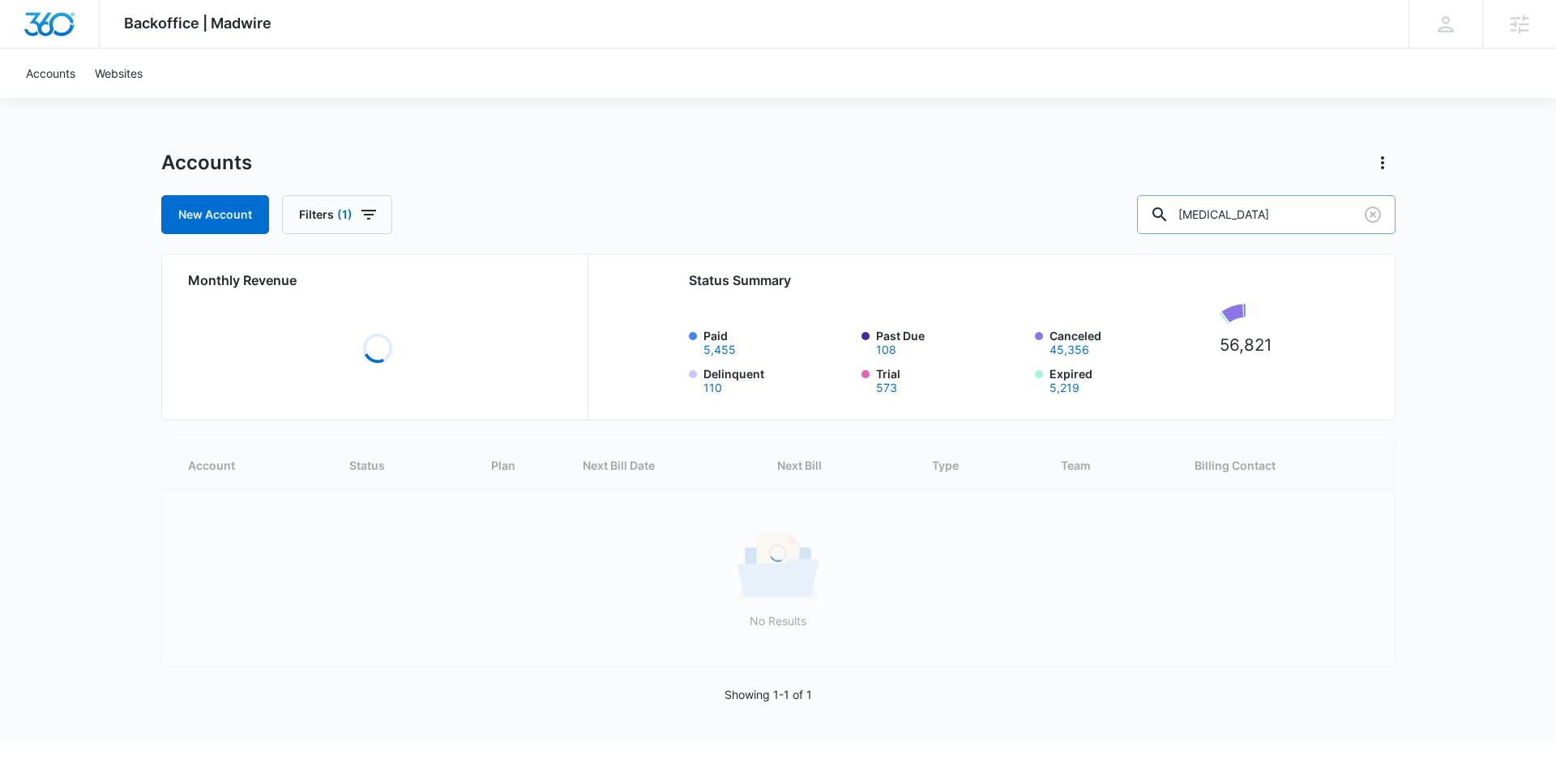
type input "cpap"
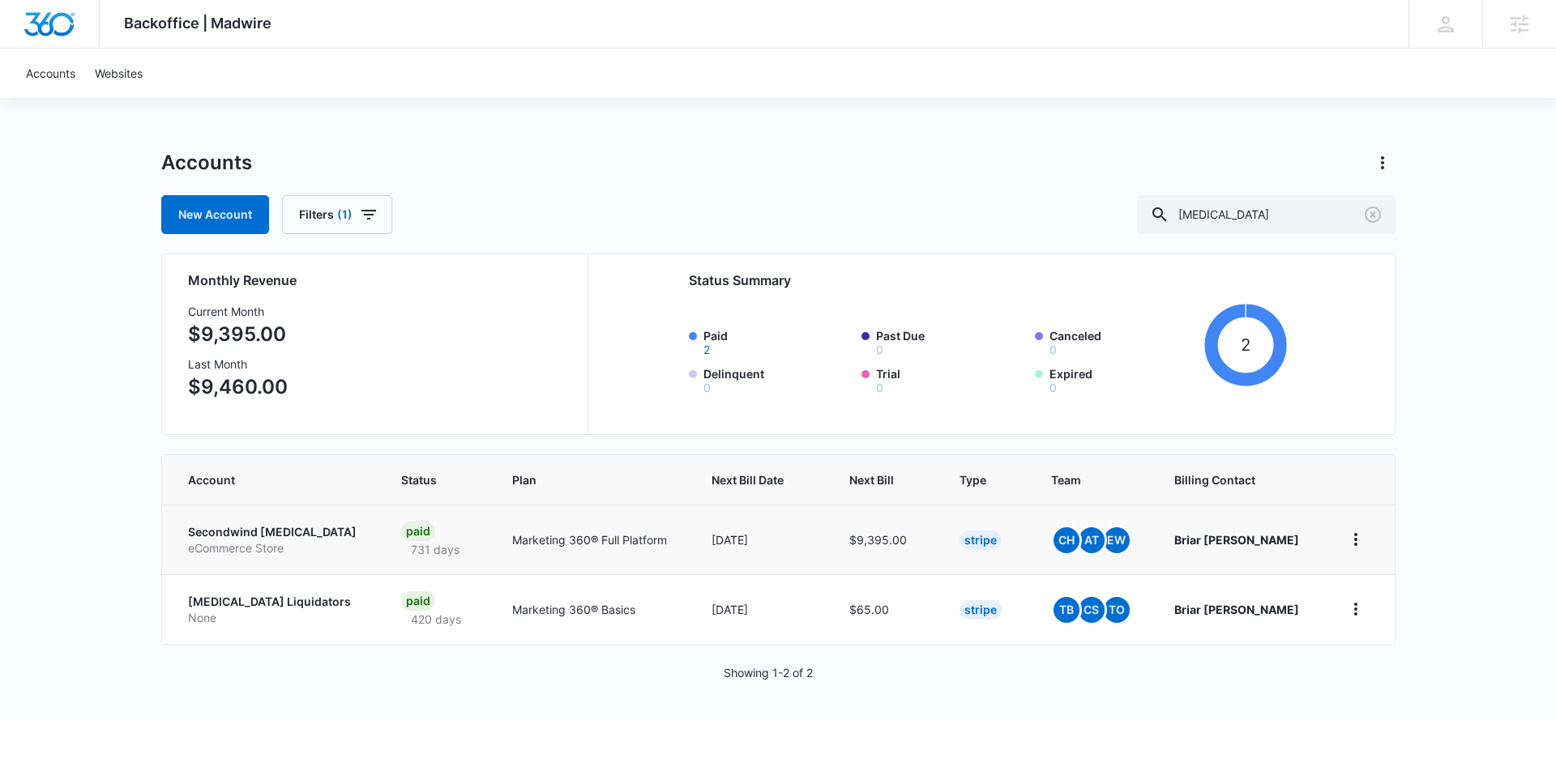
click at [238, 530] on p "Secondwind [MEDICAL_DATA]" at bounding box center [275, 532] width 175 height 16
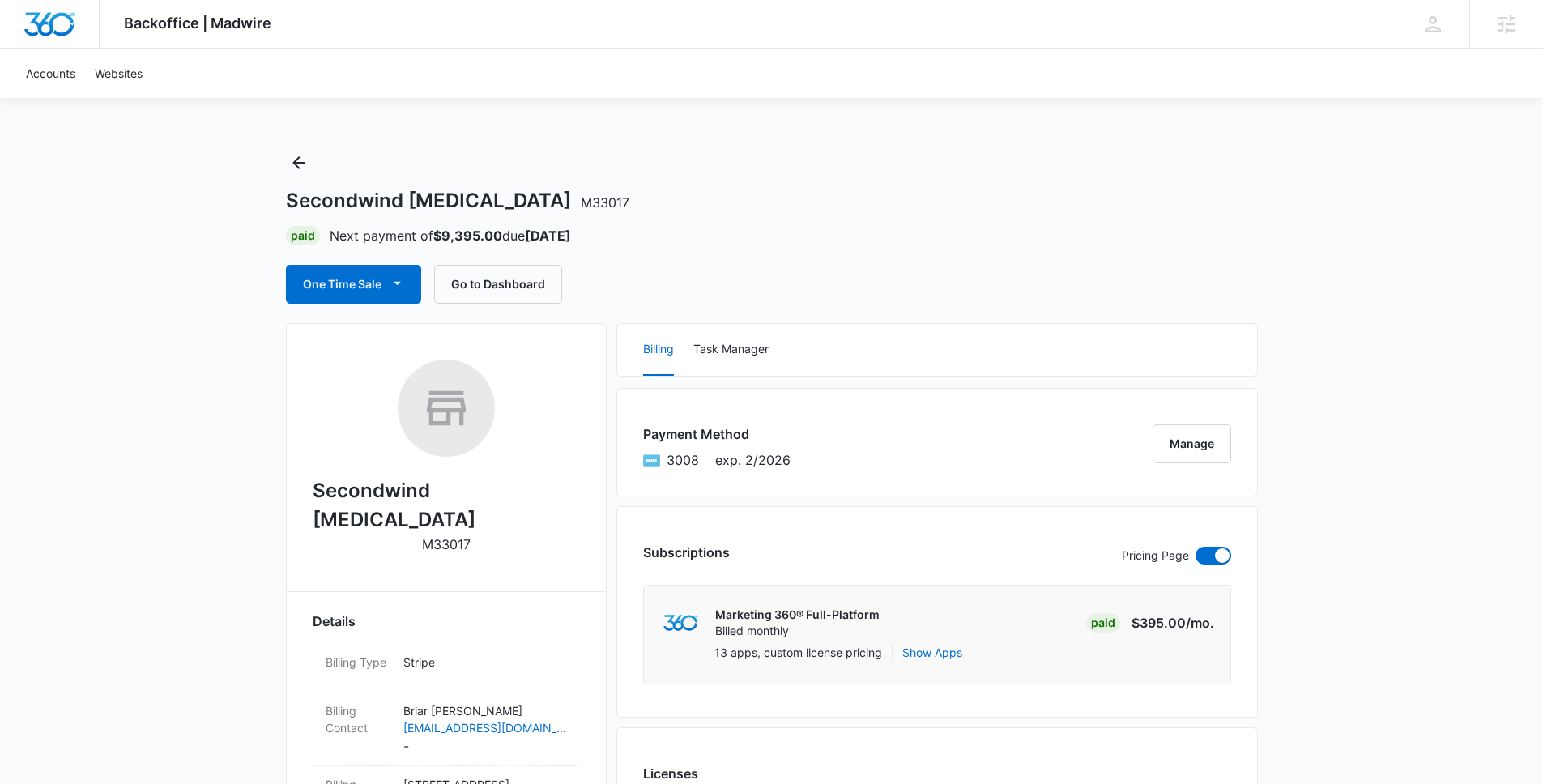
click at [374, 205] on h1 "Secondwind [MEDICAL_DATA] M33017" at bounding box center [457, 201] width 343 height 24
click at [427, 196] on h1 "Secondwind [MEDICAL_DATA] M33017" at bounding box center [457, 201] width 343 height 24
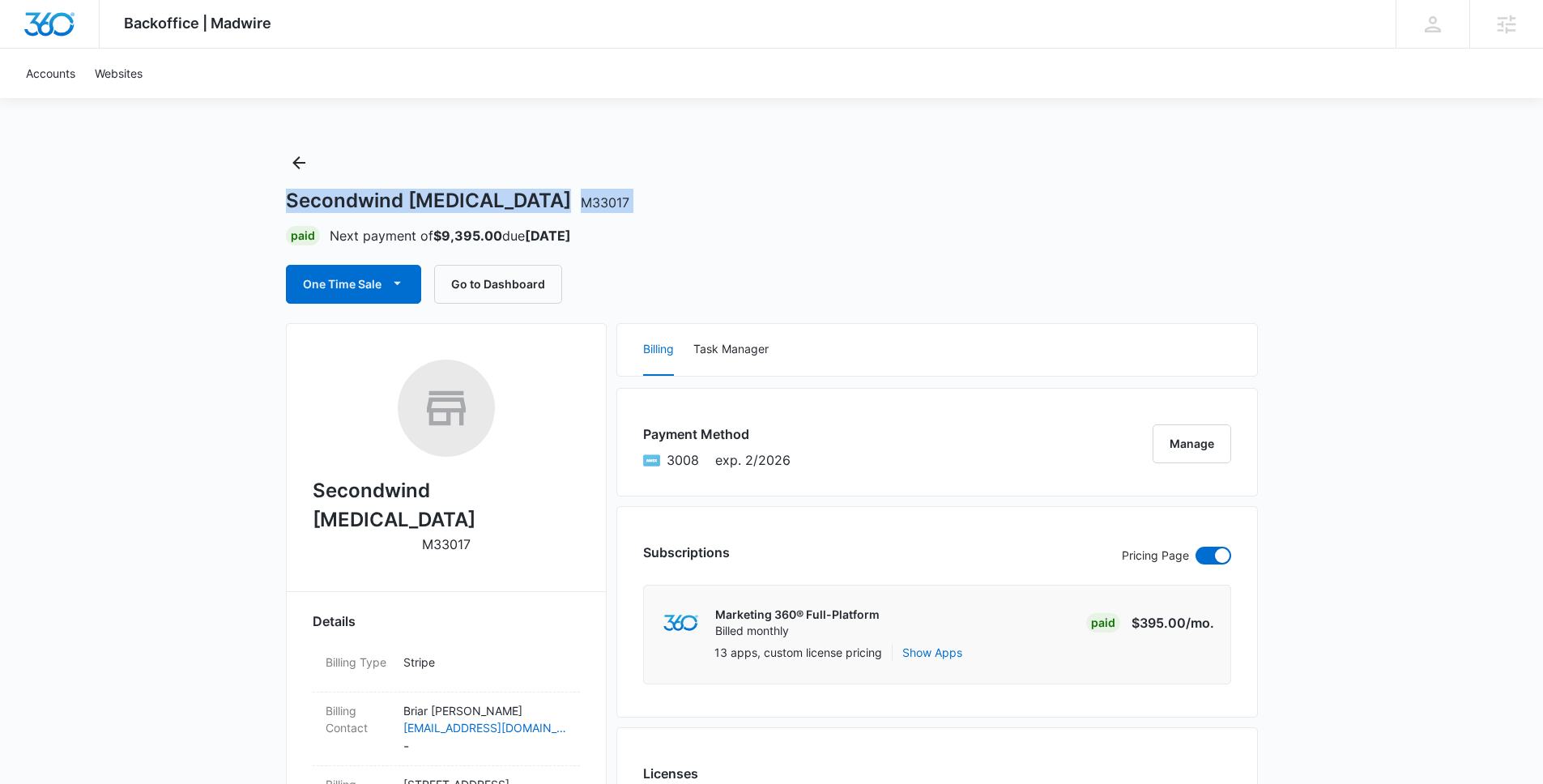
click at [427, 196] on h1 "Secondwind [MEDICAL_DATA] M33017" at bounding box center [457, 201] width 343 height 24
click at [379, 189] on h1 "Secondwind [MEDICAL_DATA] M33017" at bounding box center [457, 201] width 343 height 24
drag, startPoint x: 240, startPoint y: 193, endPoint x: 457, endPoint y: 196, distance: 217.0
